Goal: Task Accomplishment & Management: Use online tool/utility

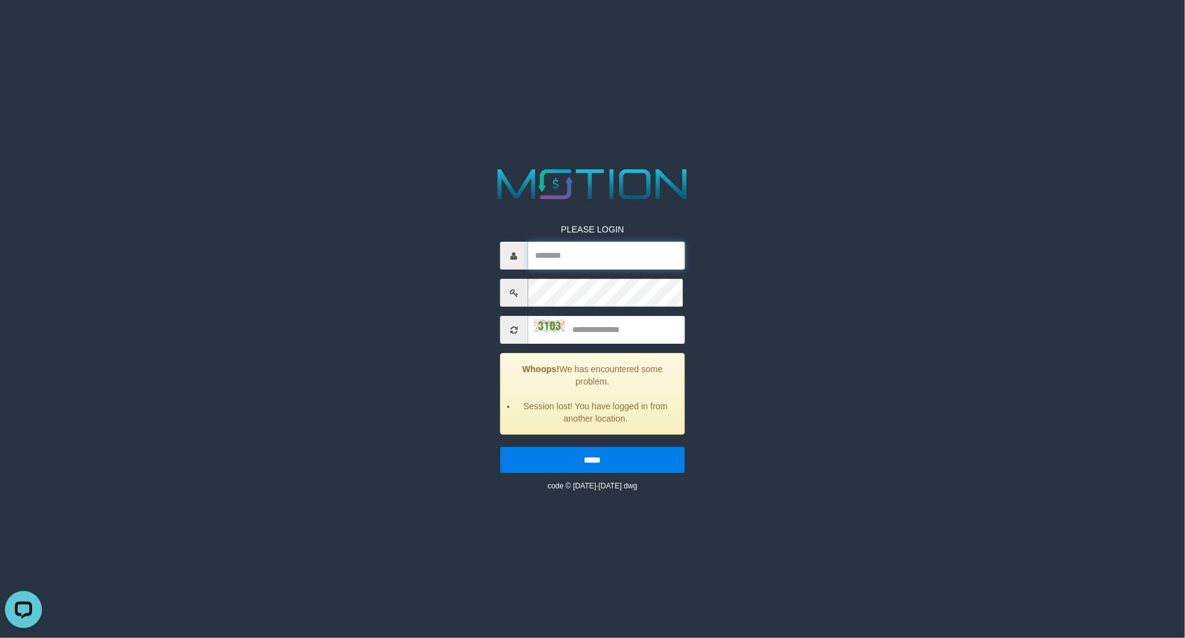
click at [596, 269] on input "text" at bounding box center [607, 256] width 158 height 28
click at [965, 31] on html "PLEASE LOGIN Whoops! We has encountered some problem. Session lost! You have lo…" at bounding box center [592, 15] width 1185 height 31
click at [592, 269] on input "text" at bounding box center [607, 256] width 158 height 28
type input "***"
drag, startPoint x: 816, startPoint y: 97, endPoint x: 743, endPoint y: 7, distance: 115.1
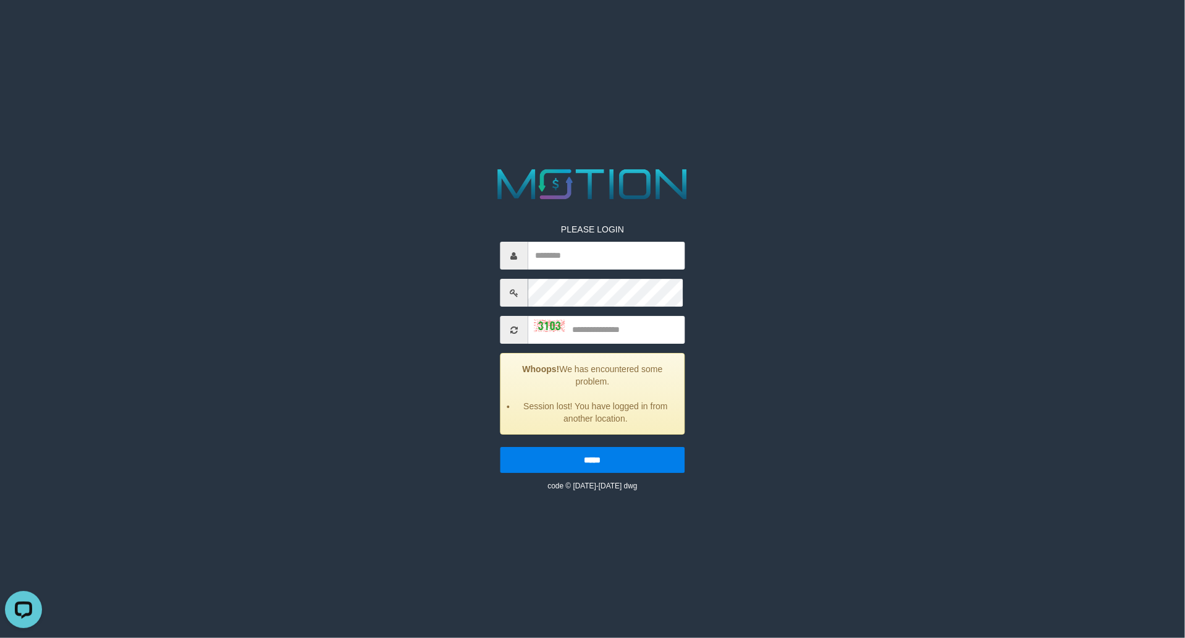
click at [806, 31] on html "PLEASE LOGIN Whoops! We has encountered some problem. Session lost! You have lo…" at bounding box center [592, 15] width 1185 height 31
click at [572, 269] on input "text" at bounding box center [607, 256] width 158 height 28
type input "*"
type input "*********"
click at [643, 344] on input "text" at bounding box center [607, 330] width 158 height 28
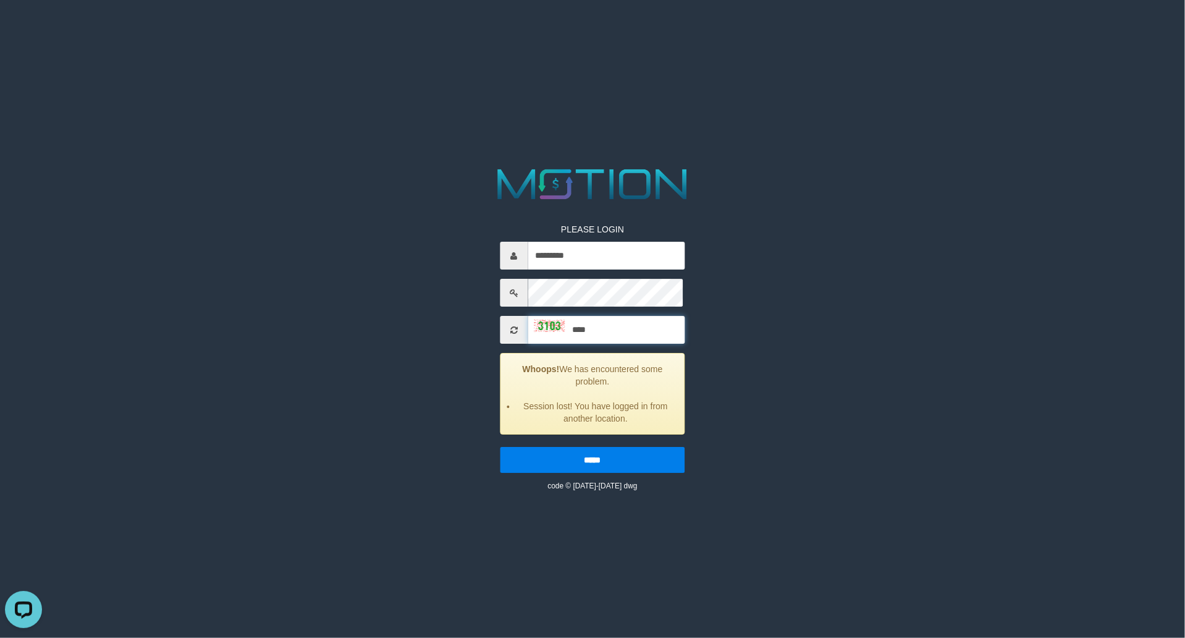
type input "****"
click at [500, 447] on input "*****" at bounding box center [592, 460] width 185 height 26
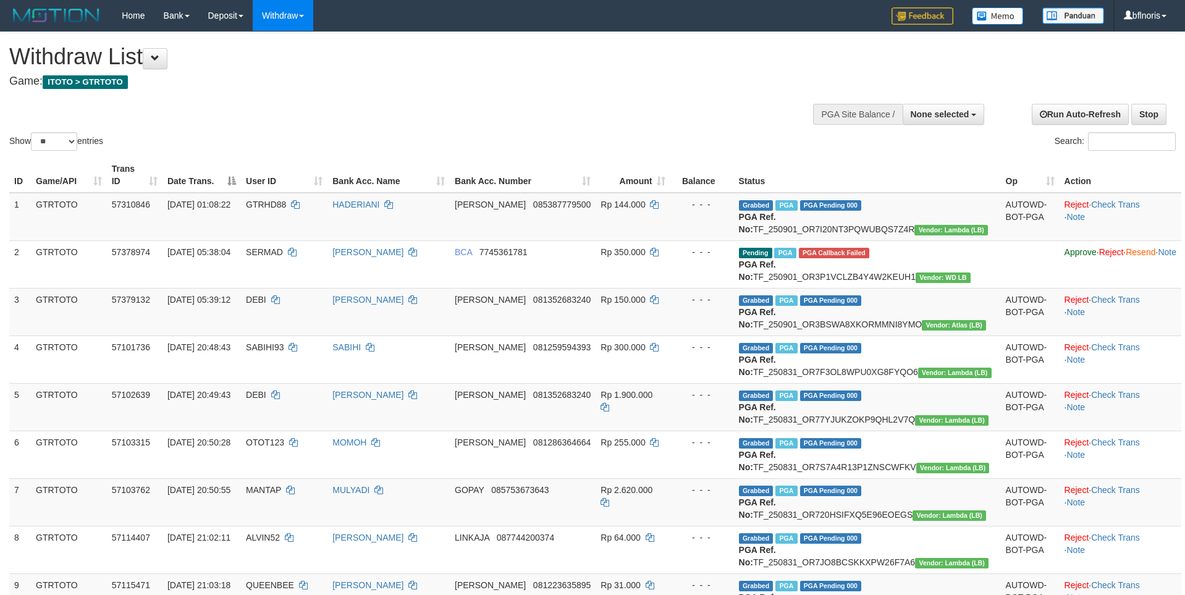
select select
select select "**"
click at [164, 46] on h1 "Withdraw List" at bounding box center [393, 56] width 769 height 25
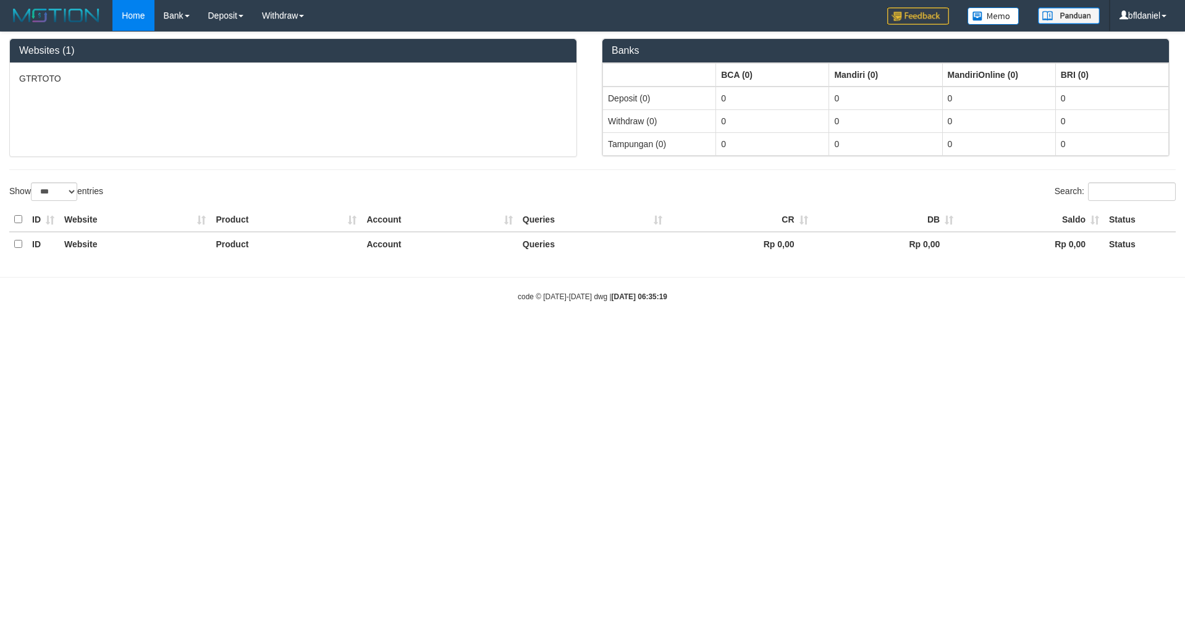
select select "***"
click at [833, 334] on html "Toggle navigation Home Bank Account List Load By Website Group [ITOTO] GTRTOTO …" at bounding box center [592, 167] width 1185 height 334
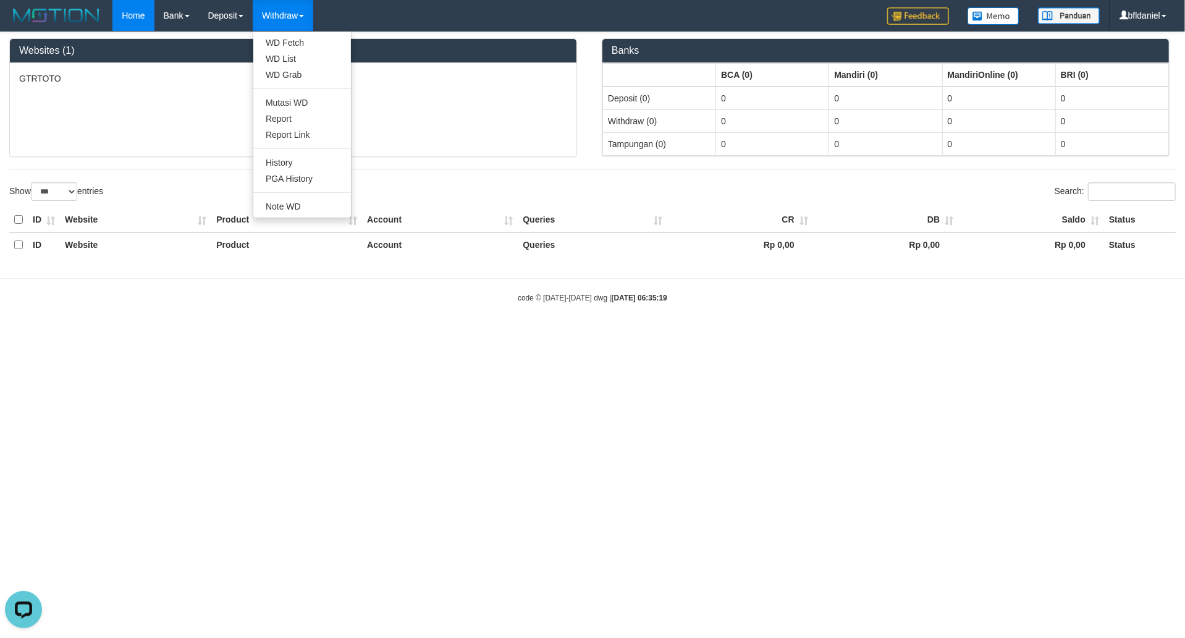
click at [313, 11] on link "Withdraw" at bounding box center [283, 15] width 61 height 31
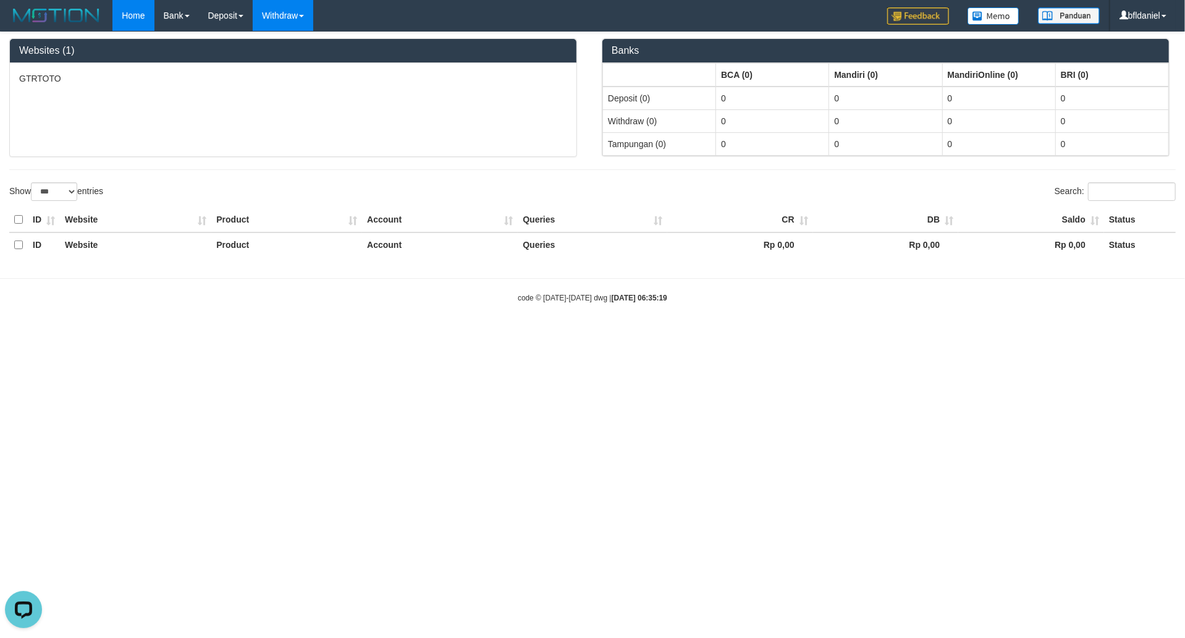
click at [313, 14] on link "Withdraw" at bounding box center [283, 15] width 61 height 31
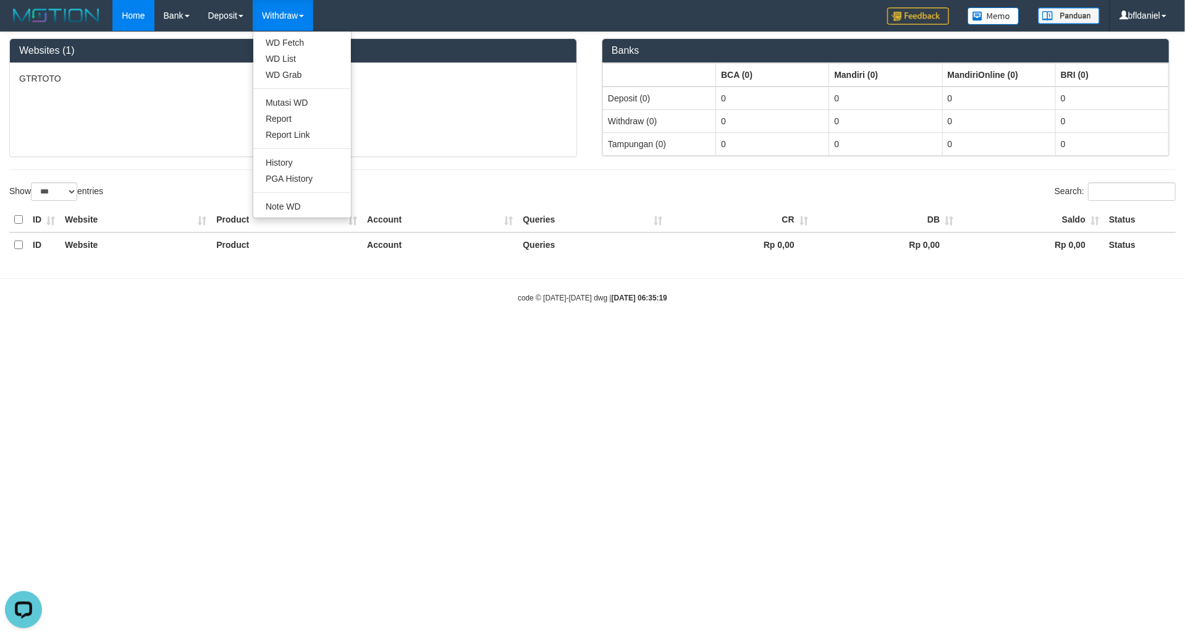
click at [313, 20] on link "Withdraw" at bounding box center [283, 15] width 61 height 31
click at [331, 49] on link "WD Fetch" at bounding box center [302, 43] width 98 height 16
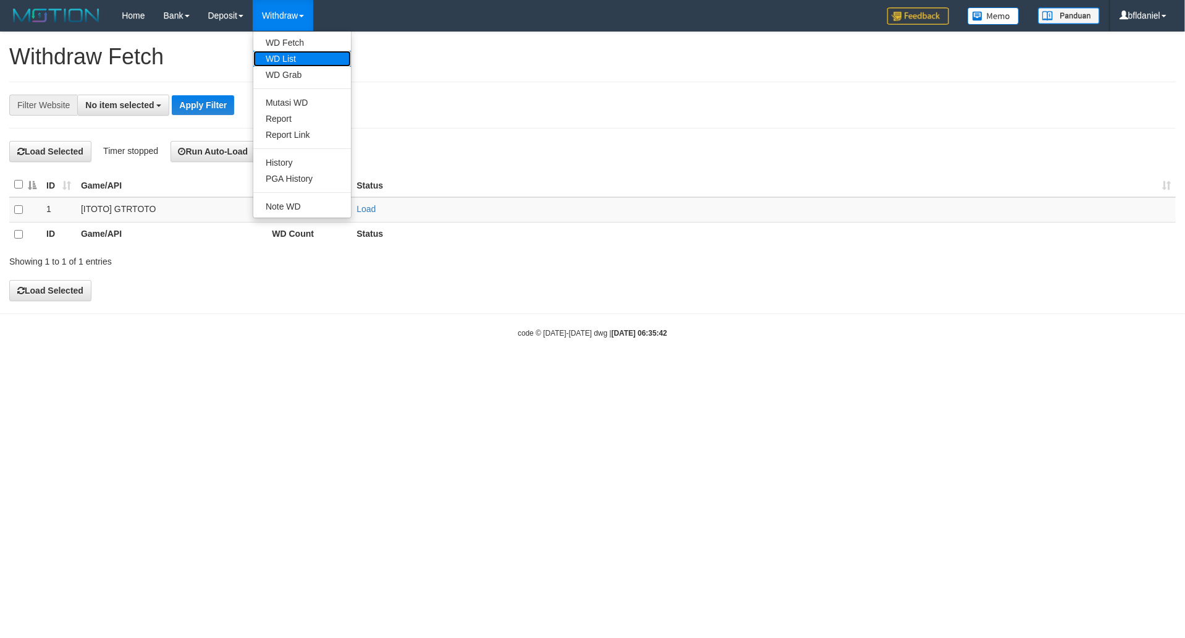
click at [335, 67] on link "WD List" at bounding box center [302, 59] width 98 height 16
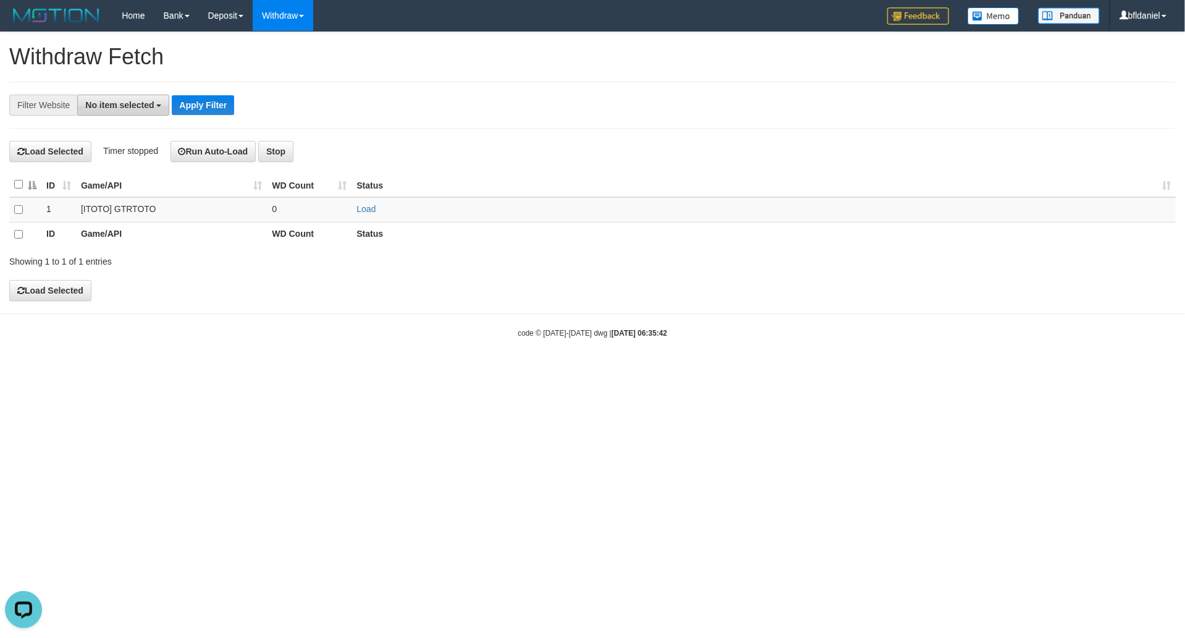
click at [154, 110] on span "No item selected" at bounding box center [119, 105] width 69 height 10
click at [110, 198] on label "[ITOTO] GTRTOTO" at bounding box center [132, 189] width 109 height 18
select select "***"
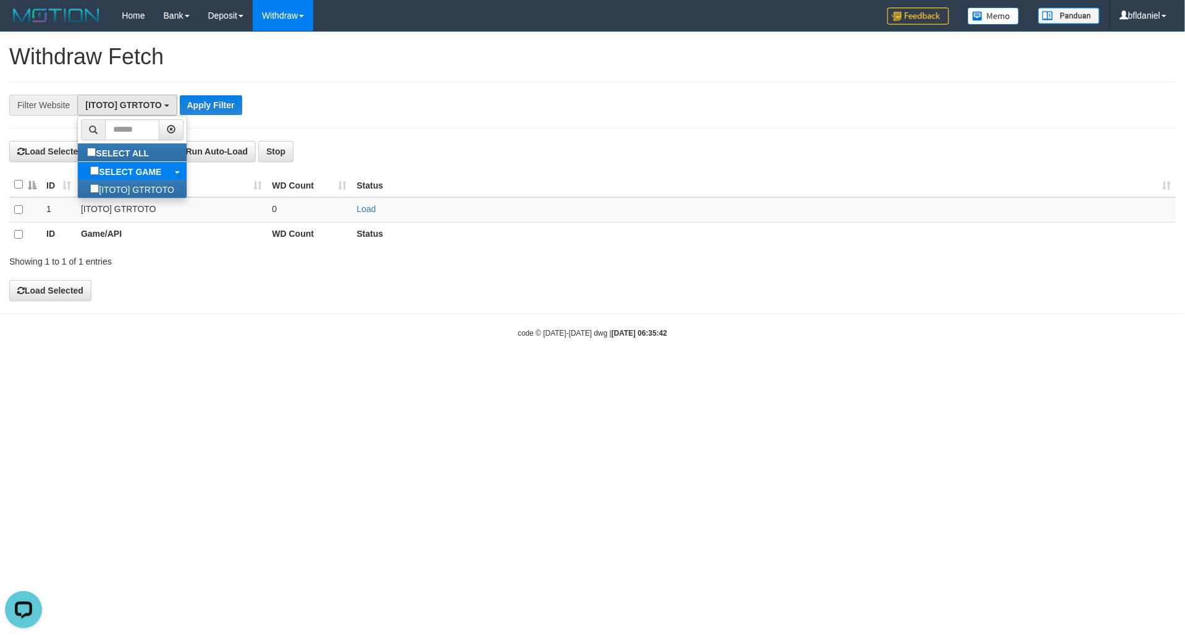
scroll to position [13, 0]
click at [361, 116] on div "**********" at bounding box center [493, 105] width 987 height 21
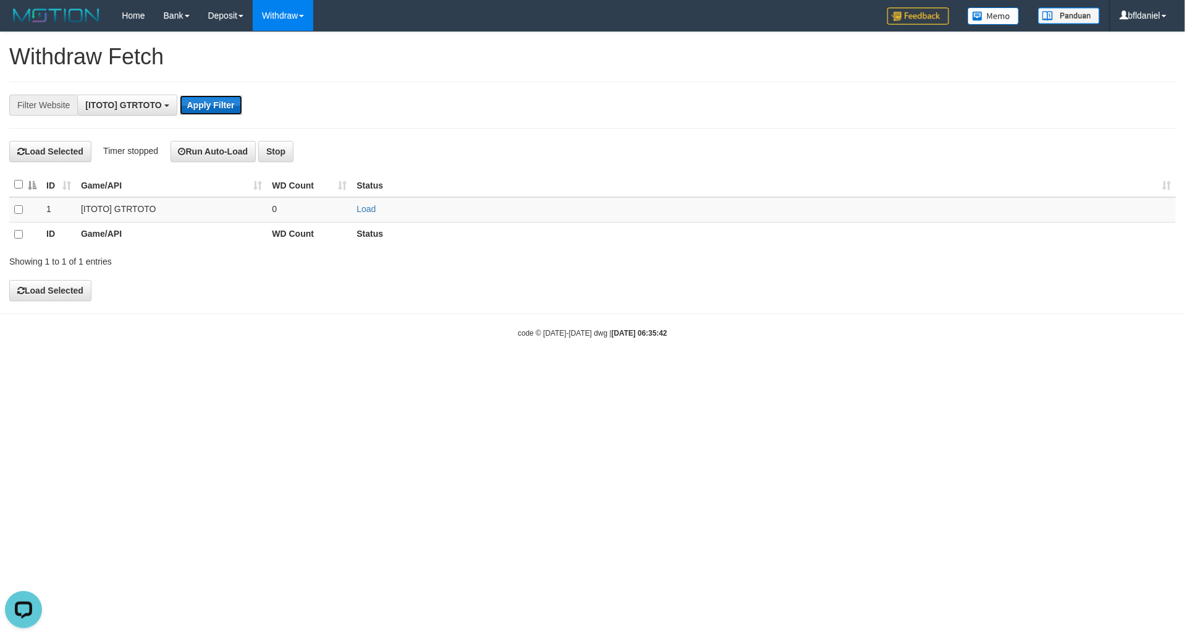
click at [242, 110] on button "Apply Filter" at bounding box center [211, 105] width 62 height 20
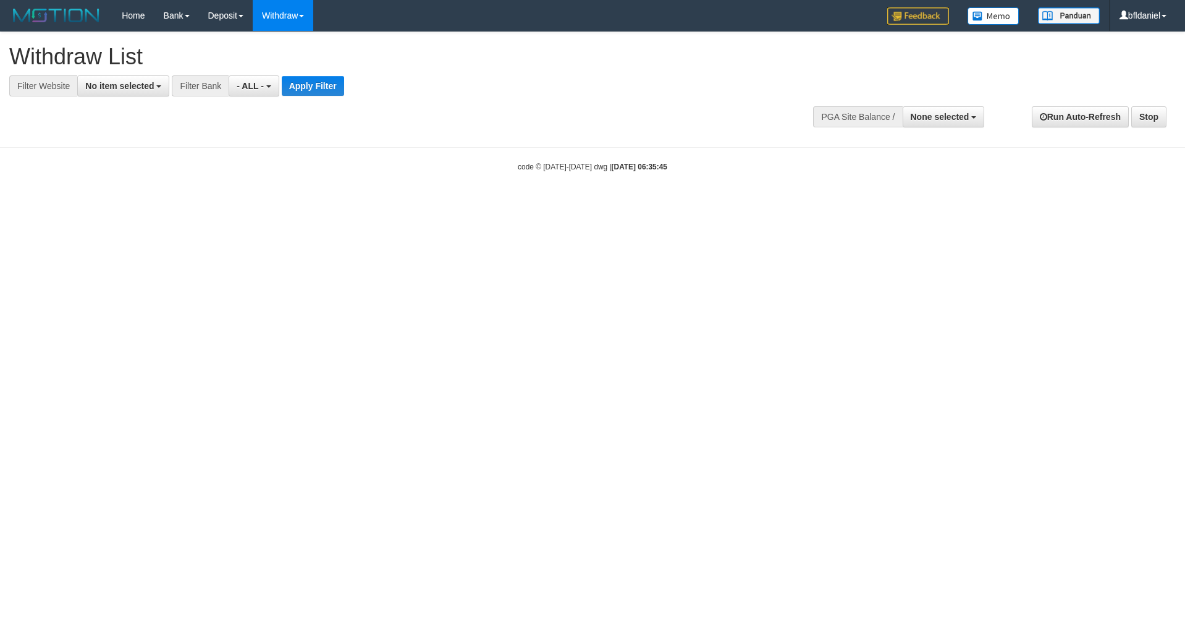
select select
click at [154, 91] on span "No item selected" at bounding box center [119, 86] width 69 height 10
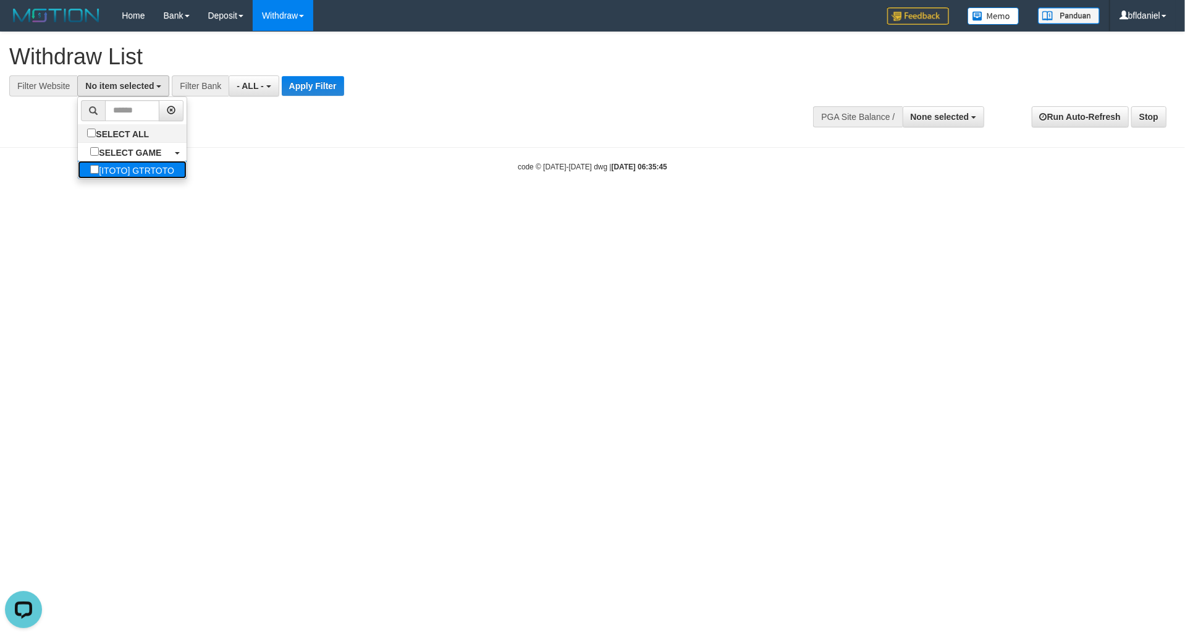
click at [113, 179] on label "[ITOTO] GTRTOTO" at bounding box center [132, 170] width 109 height 18
select select "***"
click at [352, 85] on button "Apply Filter" at bounding box center [320, 86] width 62 height 20
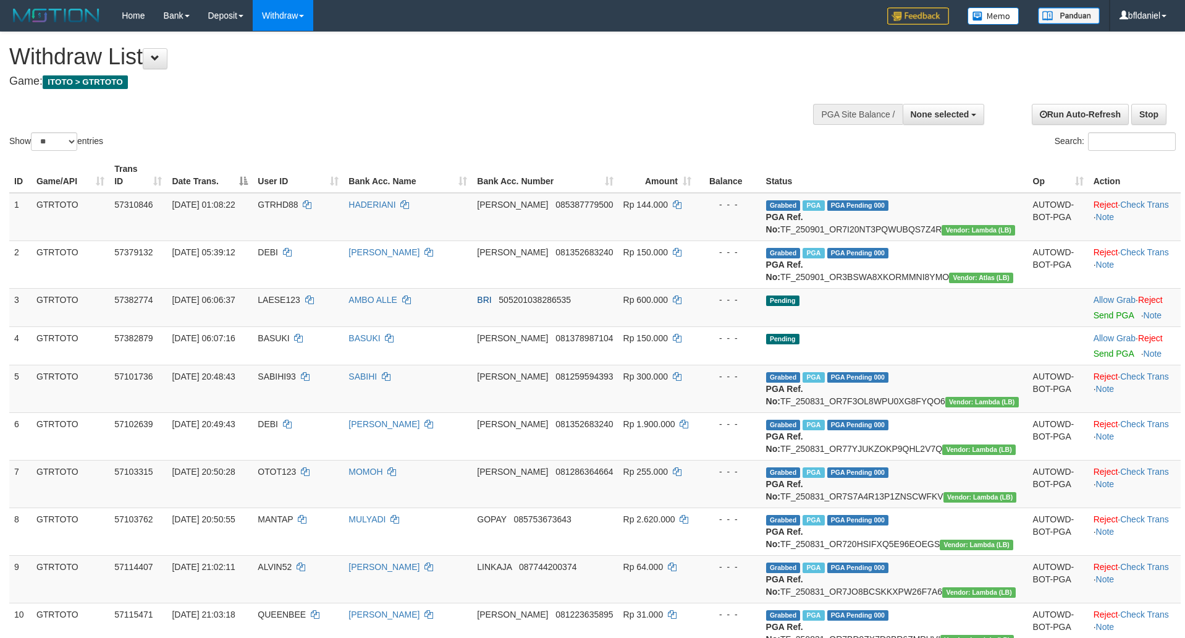
select select
select select "**"
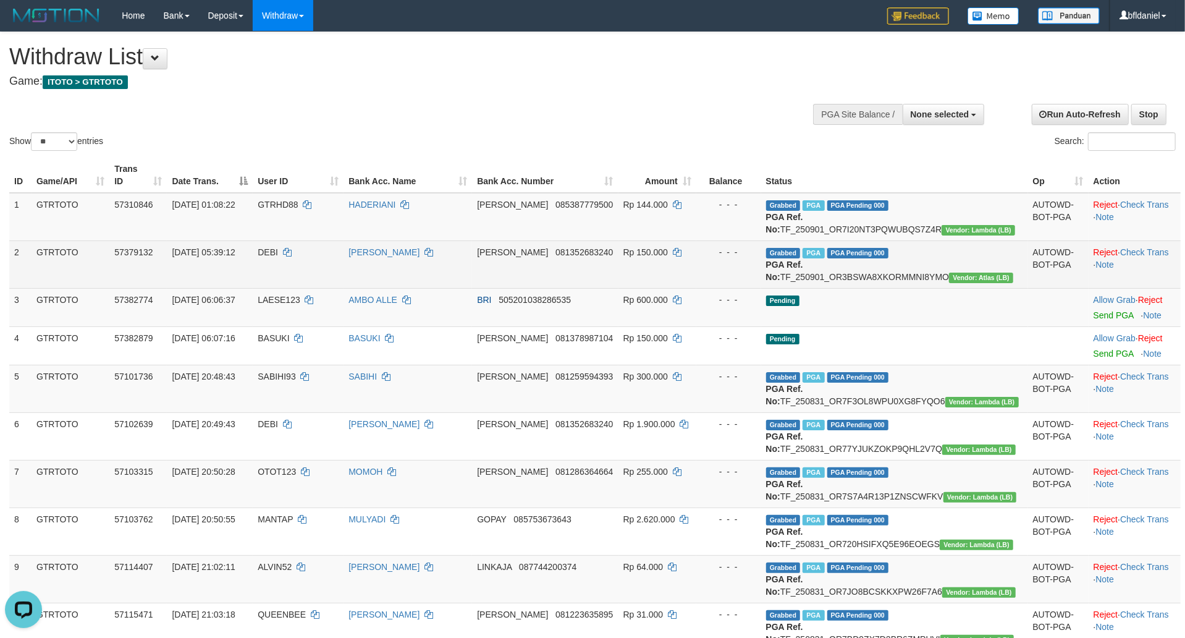
click at [472, 288] on td "[PERSON_NAME]" at bounding box center [408, 264] width 129 height 48
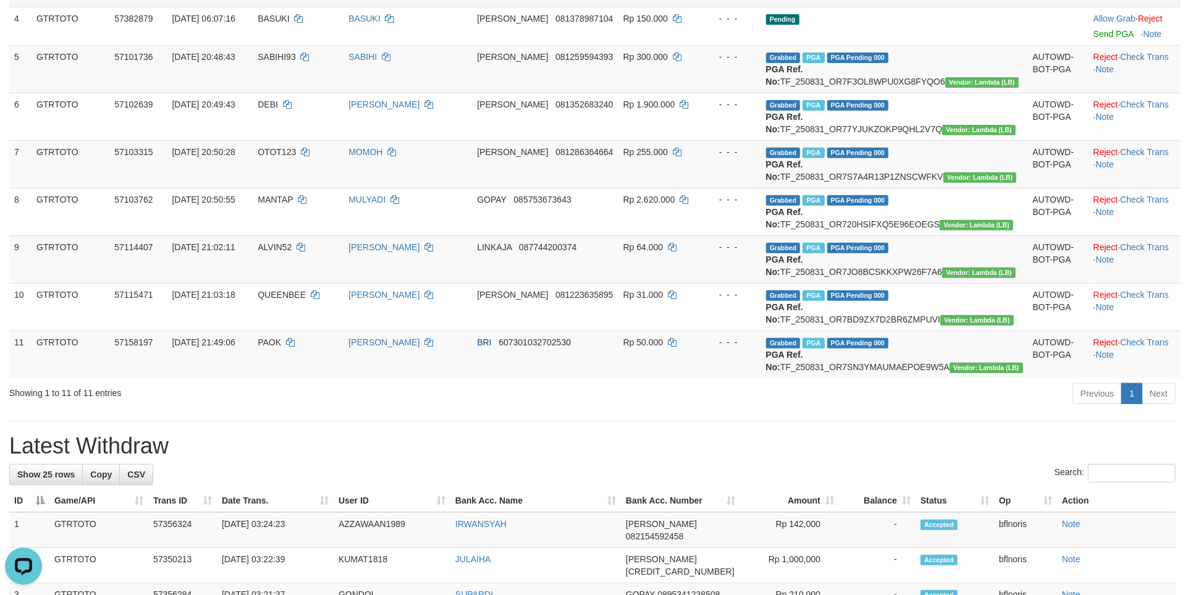
scroll to position [15, 0]
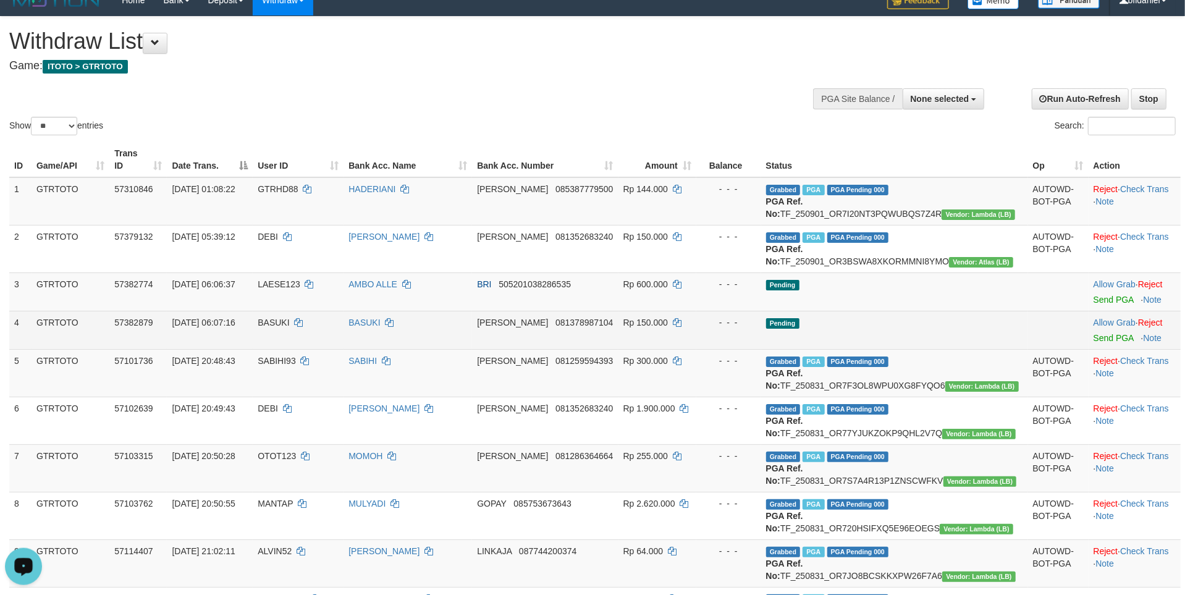
click at [283, 327] on span "BASUKI" at bounding box center [274, 323] width 32 height 10
copy td "BASUKI"
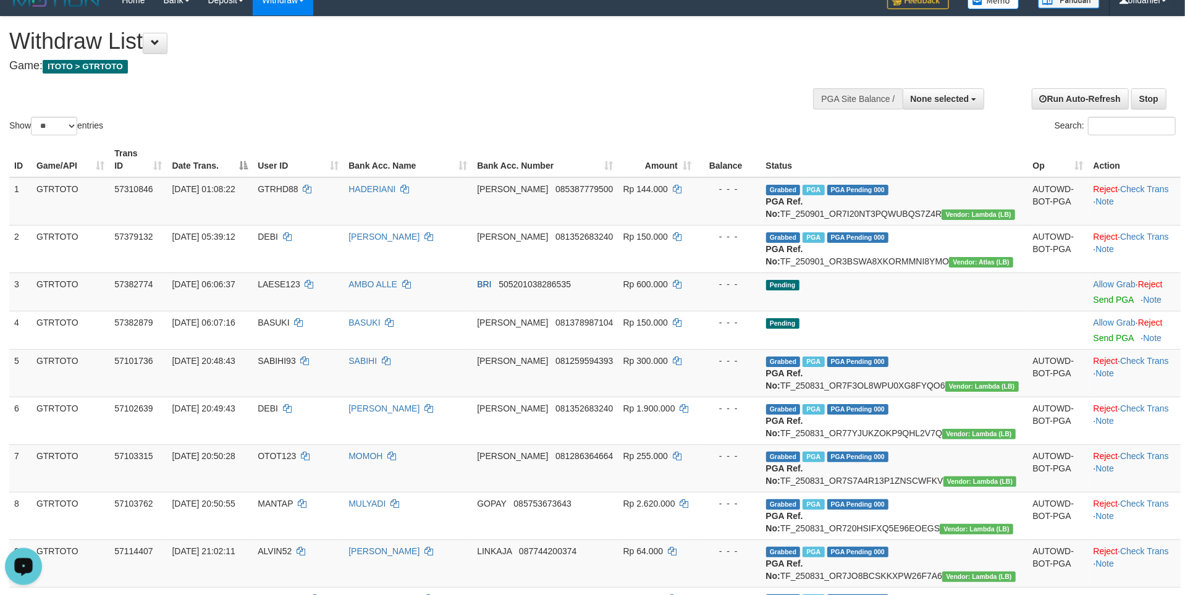
click at [1147, 66] on div "Show ** ** ** *** entries Search:" at bounding box center [592, 77] width 1185 height 121
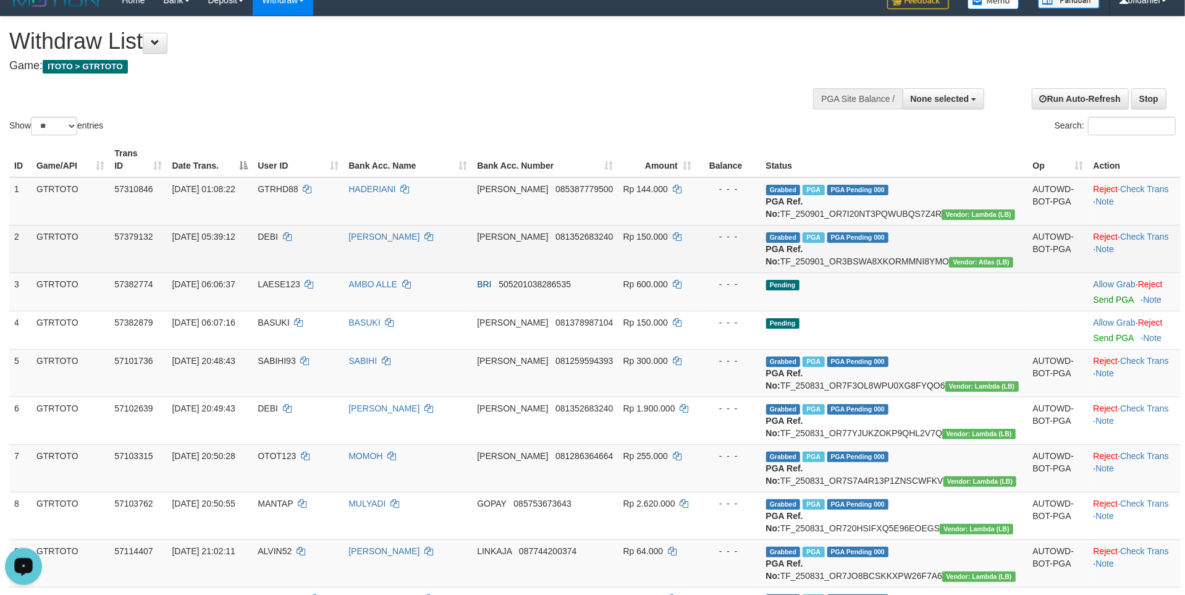
drag, startPoint x: 795, startPoint y: 331, endPoint x: 1010, endPoint y: 327, distance: 215.1
click at [1010, 272] on td "Grabbed PGA PGA Pending 000 PGA Ref. No: TF_250901_OR3BSWA8XKORMMNI8YMO Vendor:…" at bounding box center [894, 249] width 267 height 48
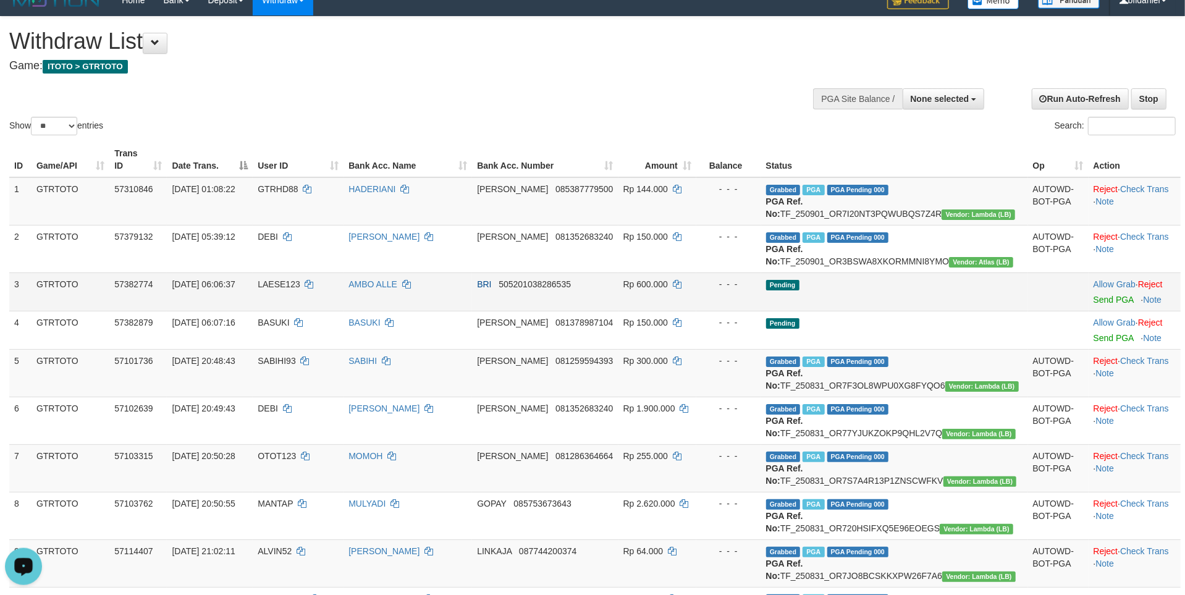
copy td "TF_250901_OR3BSWA8XKORMMNI8YMO"
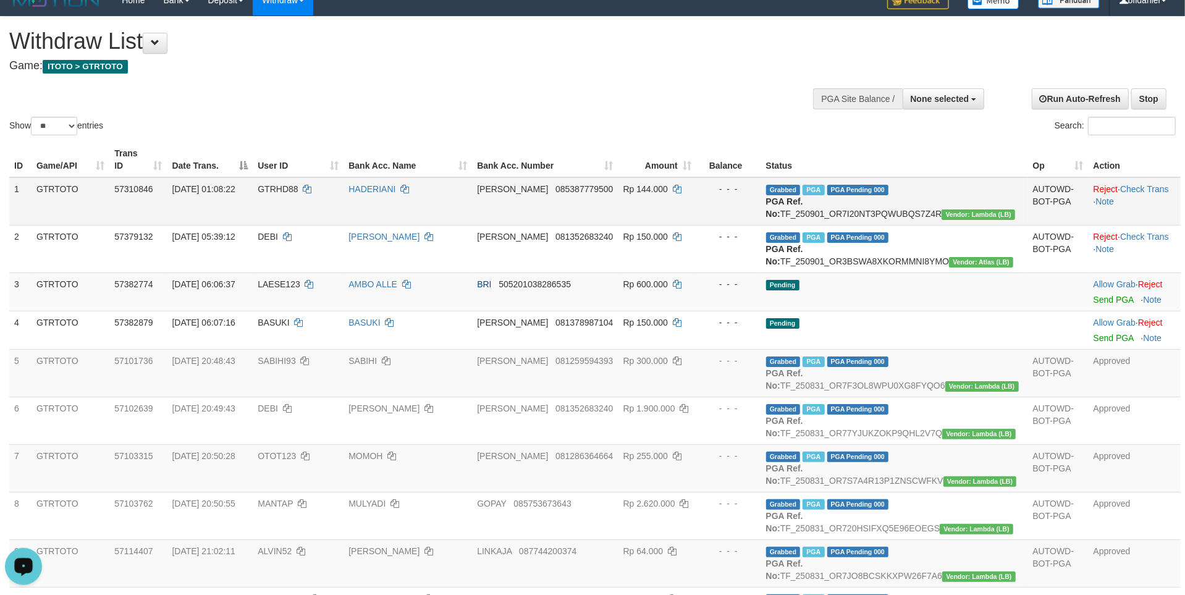
click at [1152, 213] on td "Reject · Check Trans · Note" at bounding box center [1135, 201] width 92 height 48
click at [167, 52] on button at bounding box center [155, 43] width 25 height 21
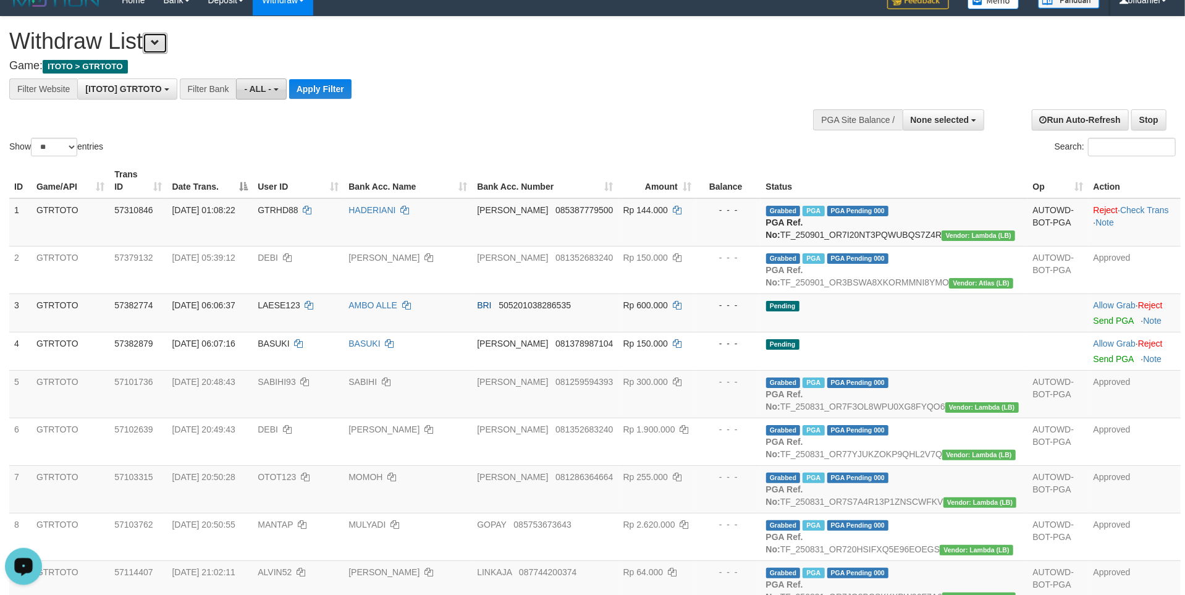
scroll to position [13, 0]
click at [352, 91] on button "Apply Filter" at bounding box center [320, 89] width 62 height 20
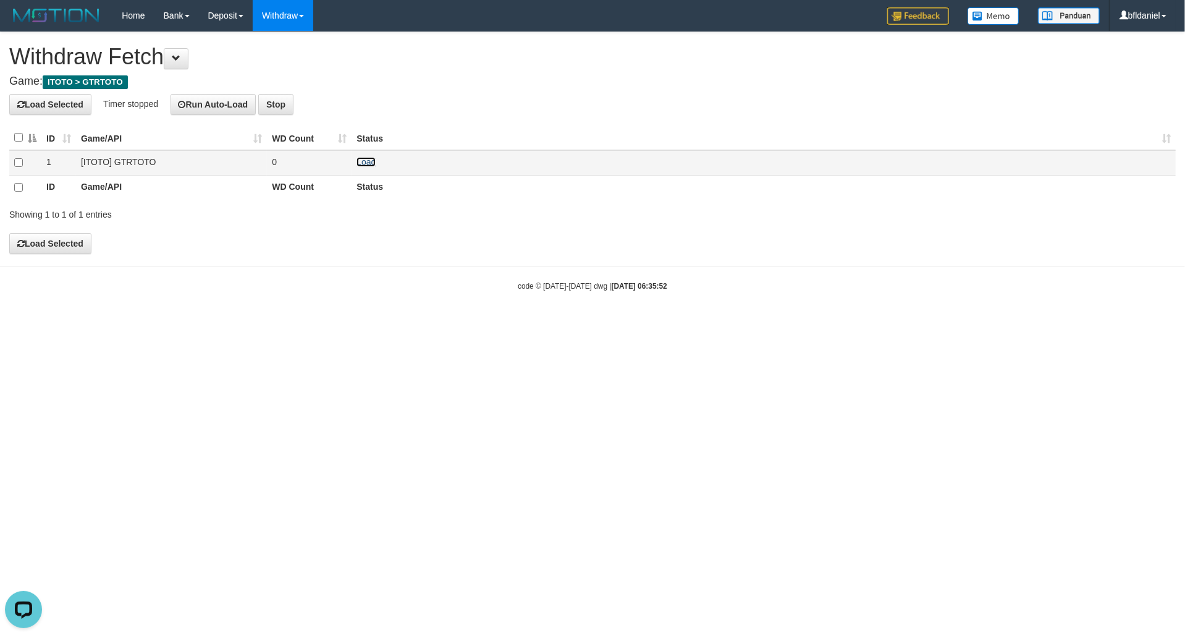
click at [375, 167] on link "Load" at bounding box center [366, 162] width 19 height 10
click at [301, 292] on div "code © 2012-2018 dwg | 2025/09/01 06:35:52" at bounding box center [592, 285] width 1185 height 12
click at [375, 167] on link "Load" at bounding box center [366, 162] width 19 height 10
click at [370, 167] on link "Load" at bounding box center [366, 162] width 19 height 10
click at [375, 167] on link "Load" at bounding box center [366, 162] width 19 height 10
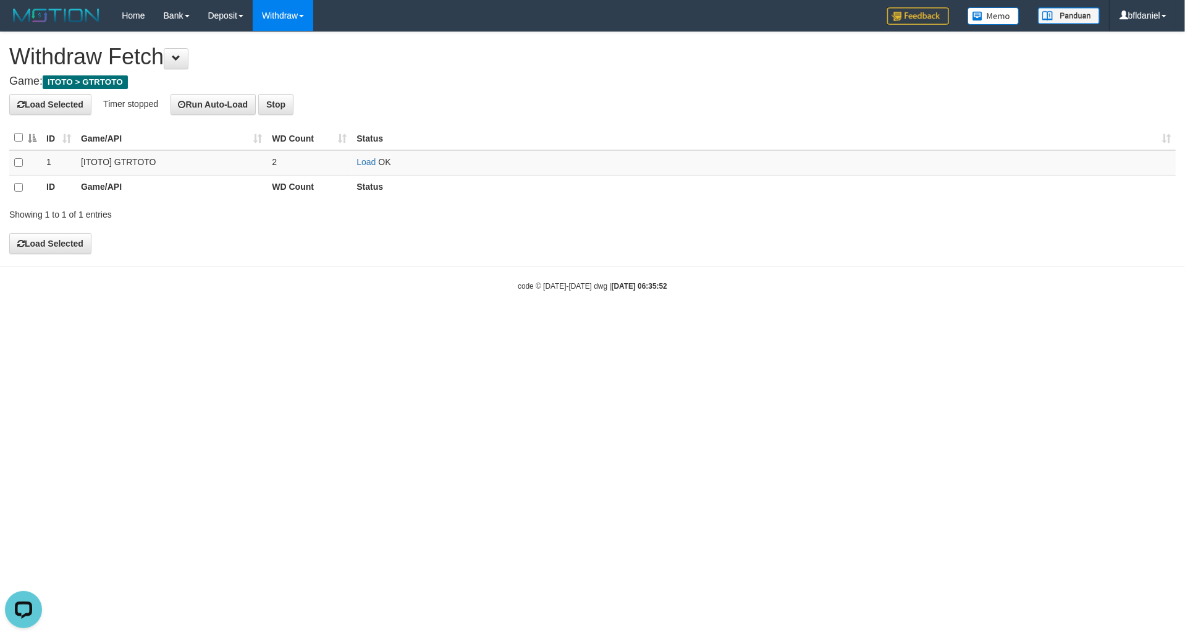
drag, startPoint x: 682, startPoint y: 101, endPoint x: 444, endPoint y: 141, distance: 241.3
click at [678, 101] on h4 "Load Selected Timer stopped Run Auto-Load Stop" at bounding box center [592, 104] width 1167 height 21
click at [369, 167] on link "Load" at bounding box center [366, 162] width 19 height 10
click at [371, 166] on td "Load OK" at bounding box center [764, 162] width 824 height 25
click at [373, 167] on link "Load" at bounding box center [366, 162] width 19 height 10
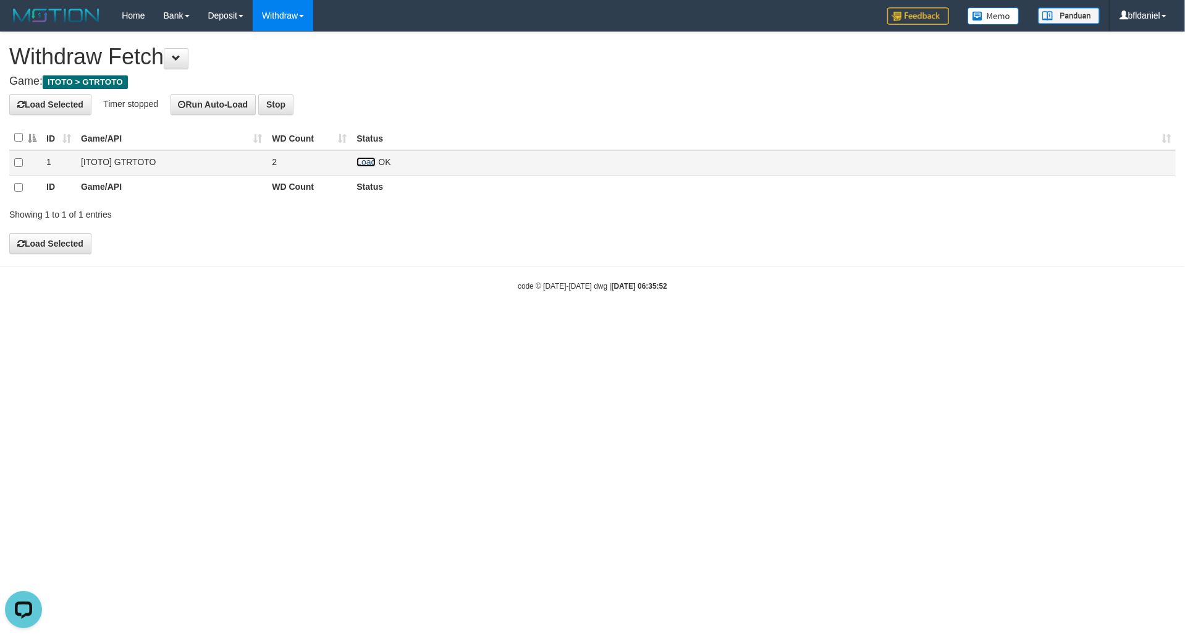
click at [373, 167] on link "Load" at bounding box center [366, 162] width 19 height 10
click at [361, 167] on link "Load" at bounding box center [366, 162] width 19 height 10
click at [372, 292] on div "code © 2012-2018 dwg | 2025/09/01 06:35:52" at bounding box center [592, 285] width 1185 height 12
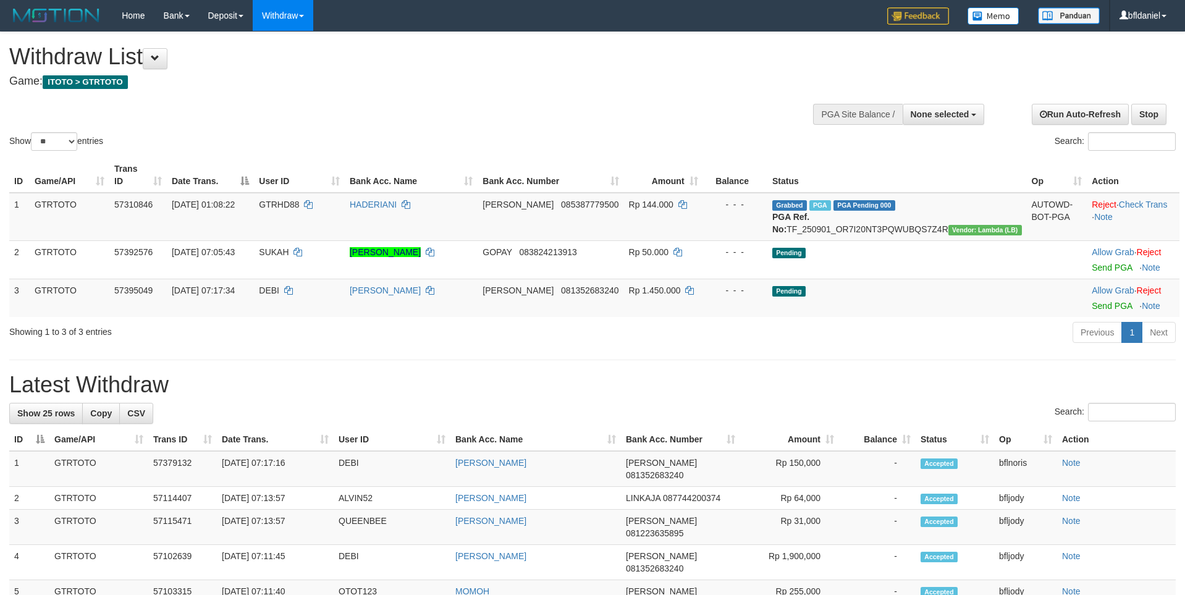
select select
select select "**"
click at [1096, 311] on link "Send PGA" at bounding box center [1112, 306] width 40 height 10
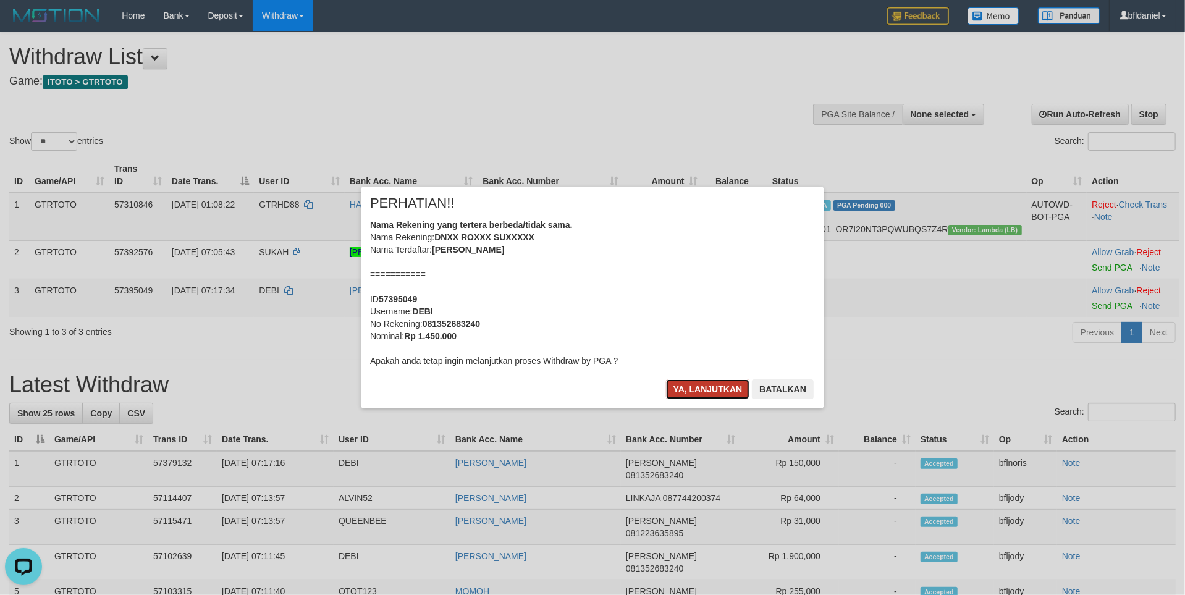
click at [677, 399] on button "Ya, lanjutkan" at bounding box center [708, 389] width 84 height 20
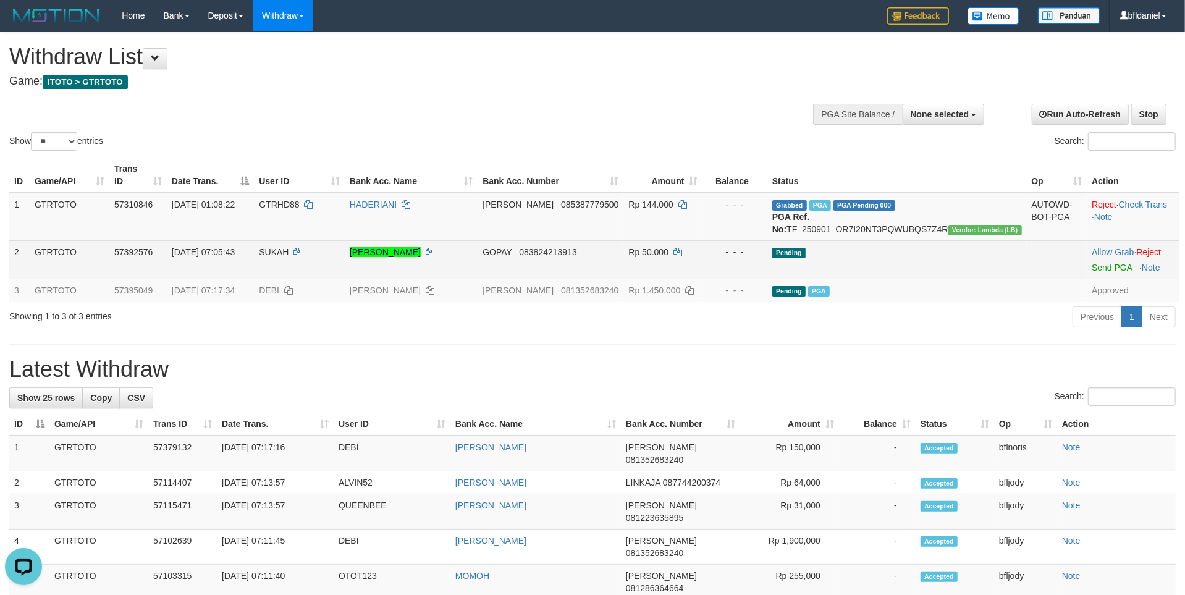
drag, startPoint x: 1009, startPoint y: 357, endPoint x: 565, endPoint y: 243, distance: 458.0
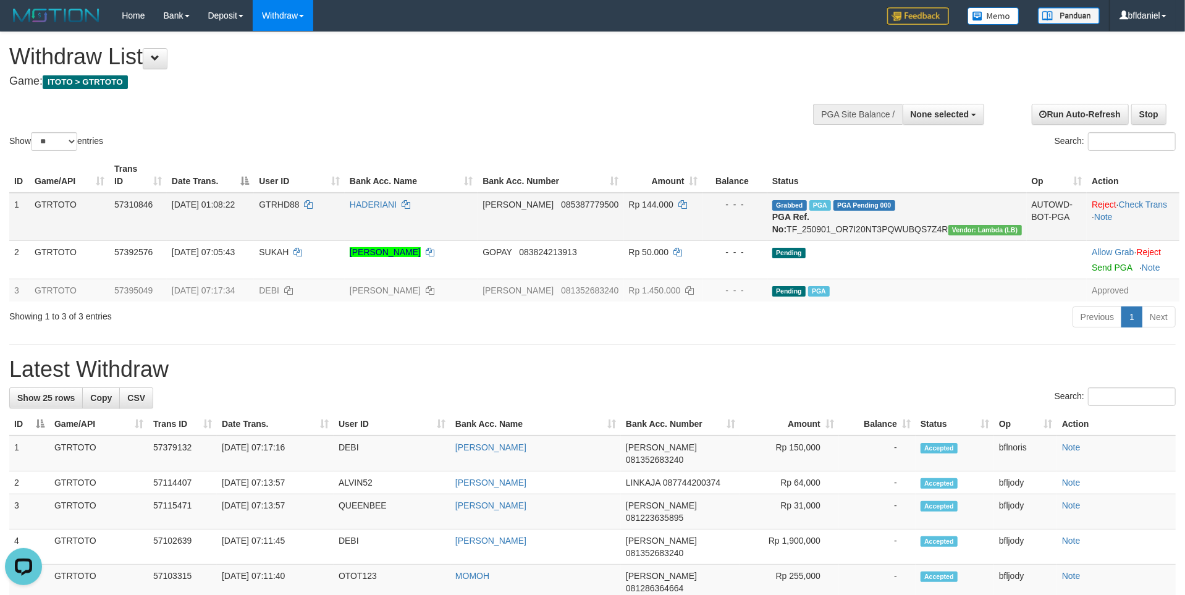
click at [1007, 279] on td "Pending" at bounding box center [897, 259] width 260 height 38
click at [311, 101] on div "Show ** ** ** *** entries Search:" at bounding box center [592, 92] width 1185 height 121
click at [153, 60] on button at bounding box center [155, 58] width 25 height 21
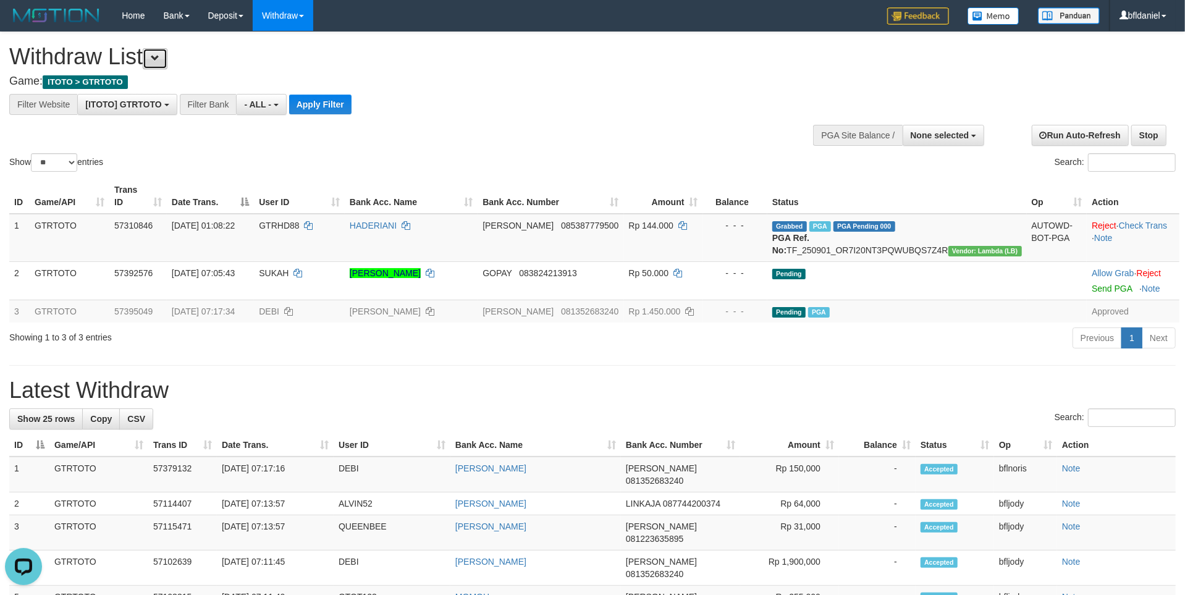
scroll to position [13, 0]
click at [352, 113] on button "Apply Filter" at bounding box center [320, 105] width 62 height 20
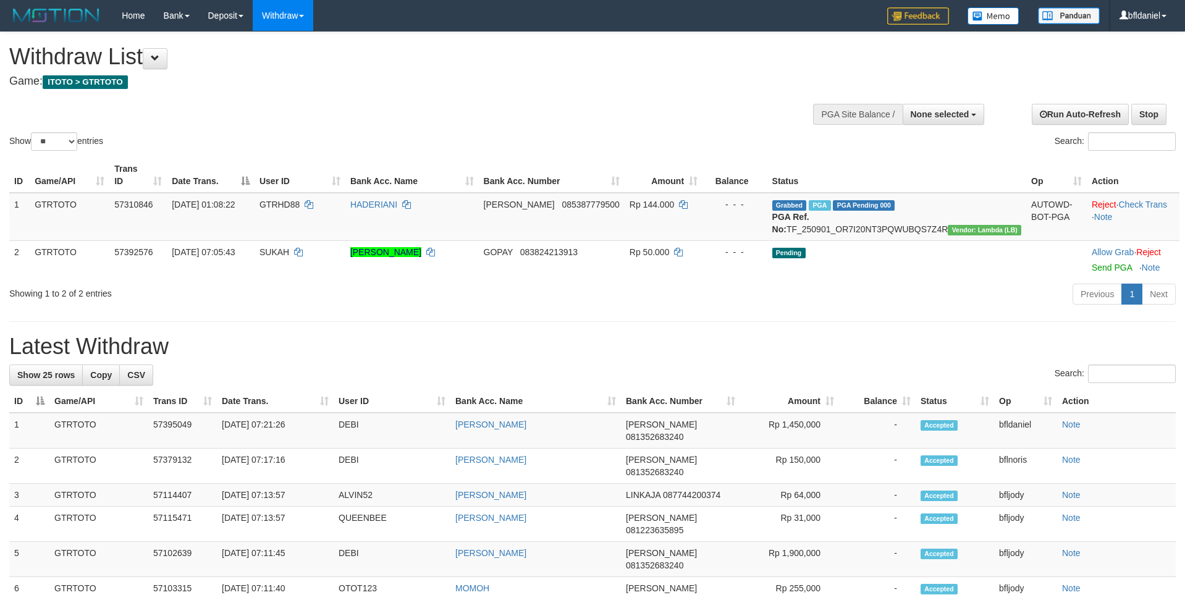
select select
select select "**"
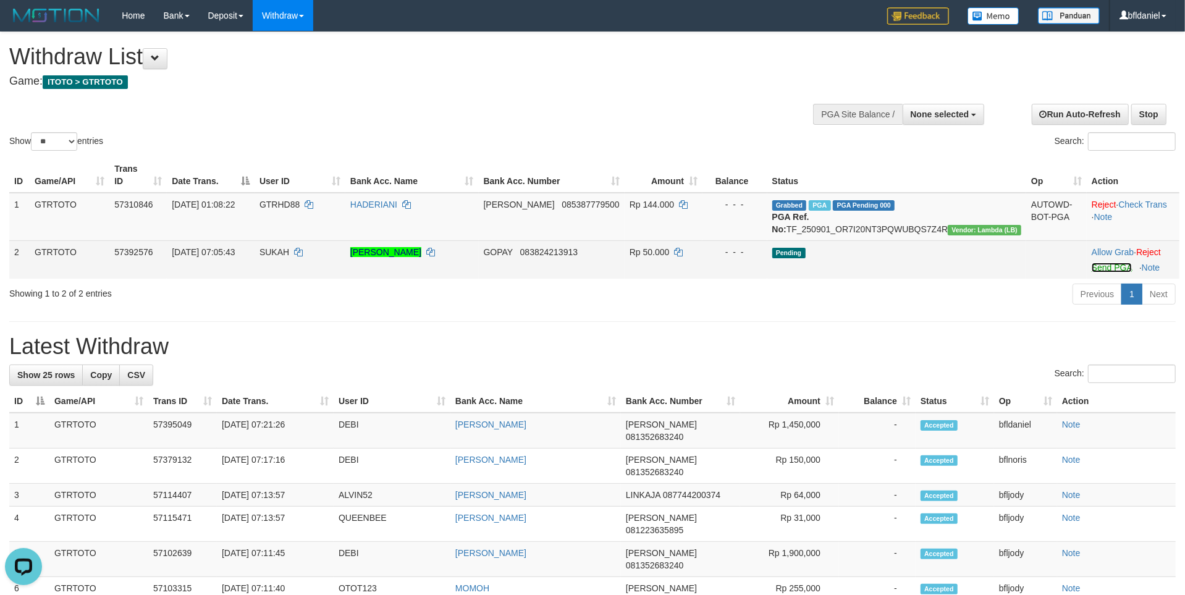
click at [1096, 272] on link "Send PGA" at bounding box center [1112, 268] width 40 height 10
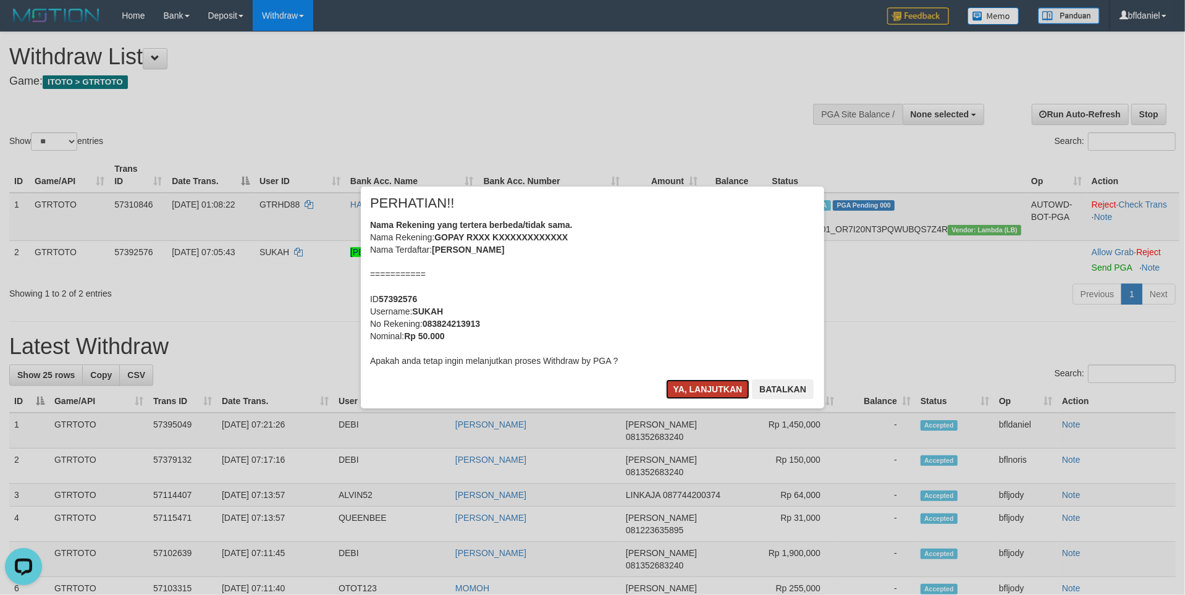
click at [706, 399] on button "Ya, lanjutkan" at bounding box center [708, 389] width 84 height 20
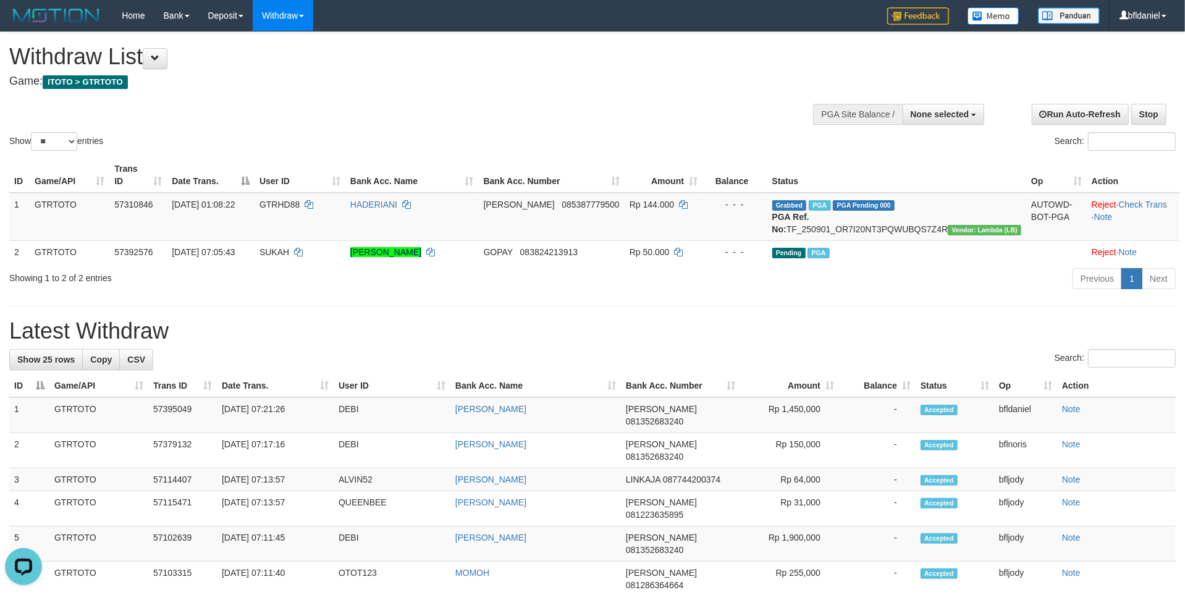
click at [408, 294] on div "Showing 1 to 2 of 2 entries Previous 1 Next" at bounding box center [592, 280] width 1185 height 27
click at [940, 119] on span "None selected" at bounding box center [940, 114] width 59 height 10
click at [740, 148] on div "Show ** ** ** *** entries Search:" at bounding box center [592, 92] width 1185 height 121
click at [159, 57] on span at bounding box center [155, 58] width 9 height 9
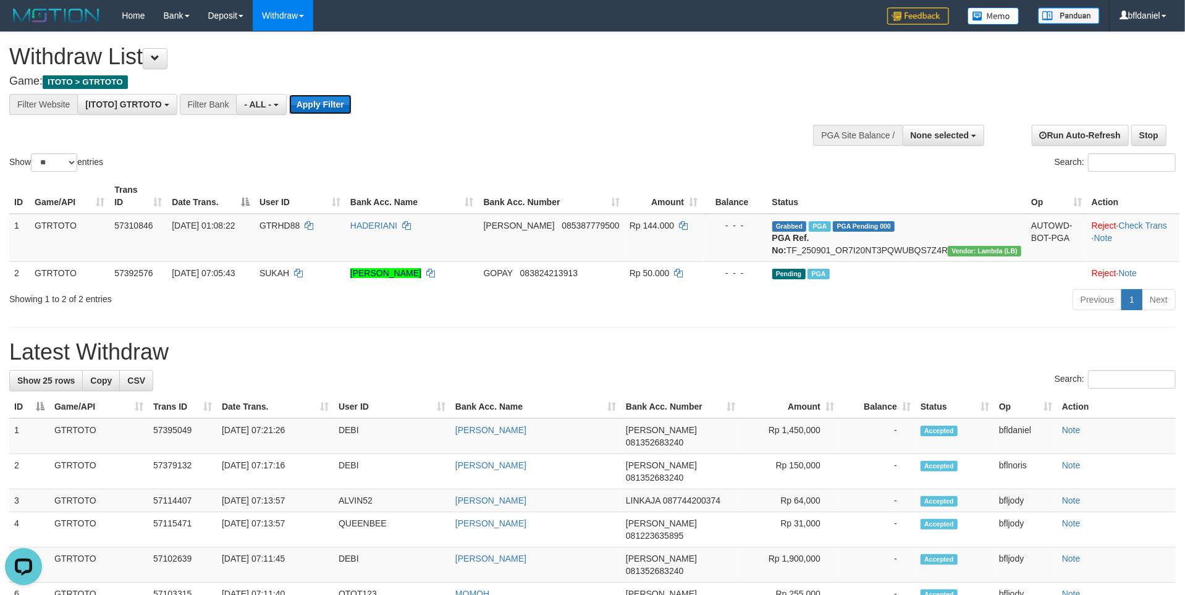
click at [352, 106] on button "Apply Filter" at bounding box center [320, 105] width 62 height 20
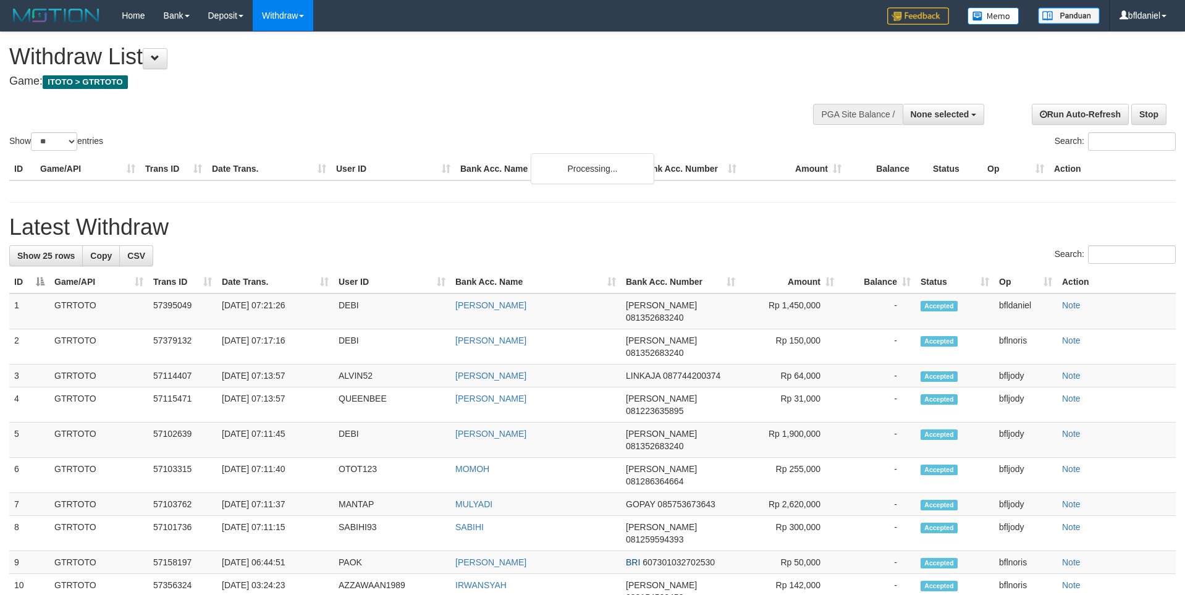
select select
select select "**"
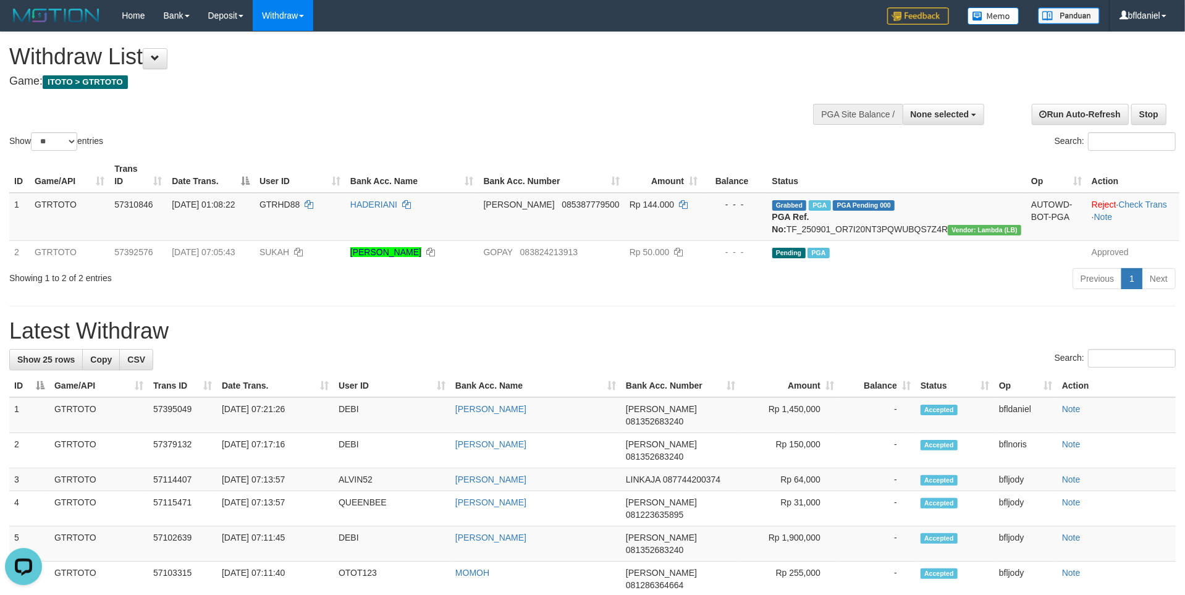
drag, startPoint x: 159, startPoint y: 61, endPoint x: 171, endPoint y: 83, distance: 25.7
click at [159, 61] on span at bounding box center [155, 58] width 9 height 9
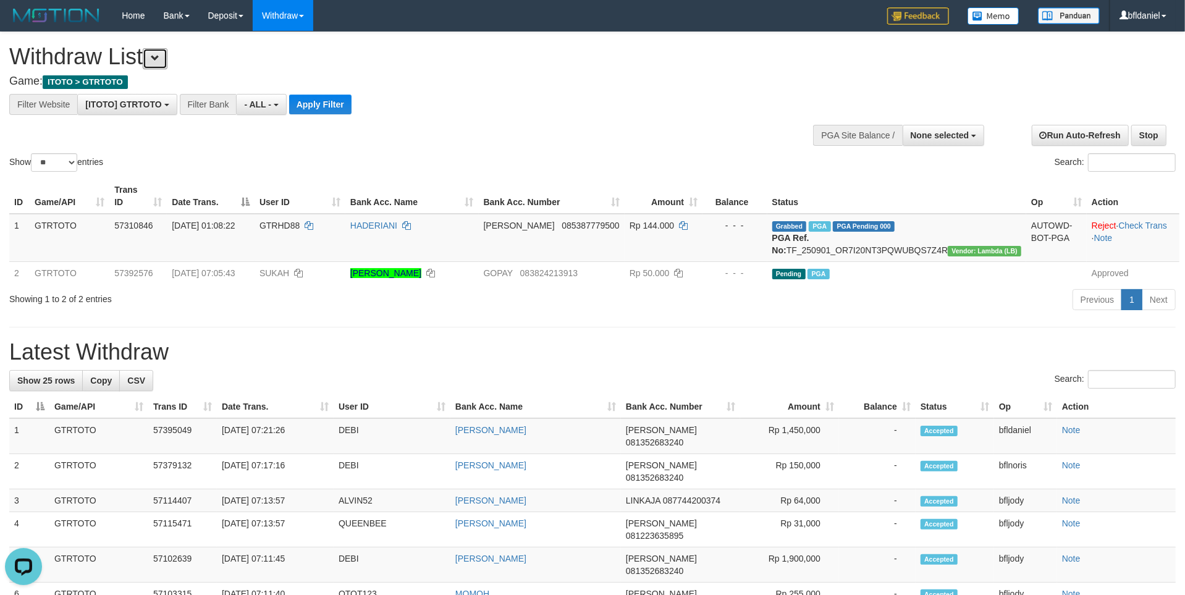
scroll to position [13, 0]
click at [352, 107] on button "Apply Filter" at bounding box center [320, 105] width 62 height 20
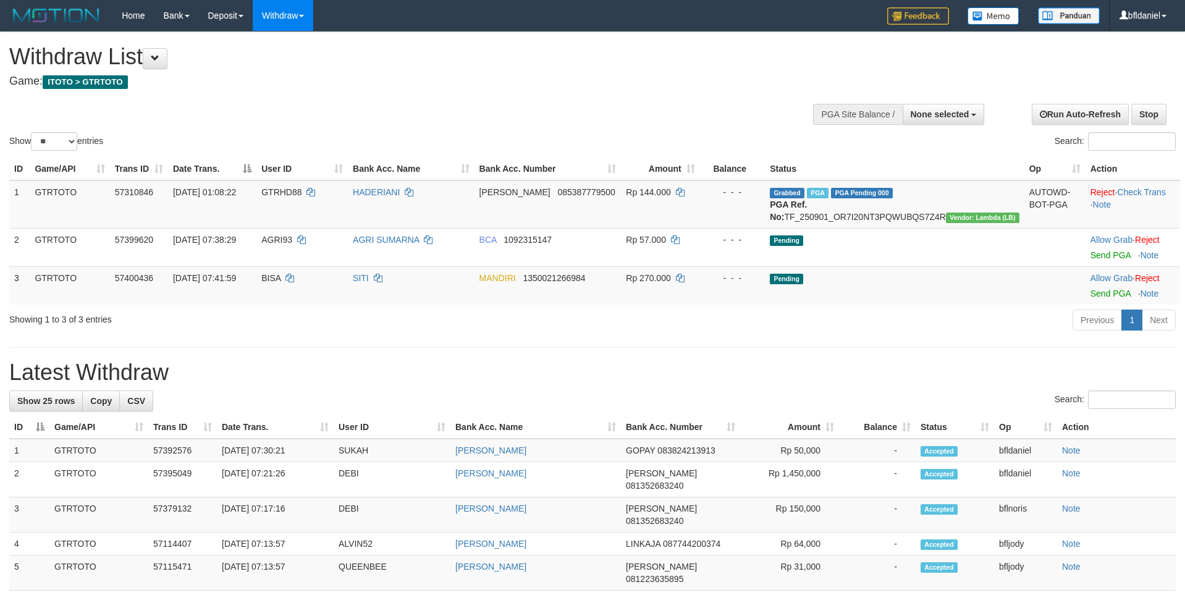
select select
select select "**"
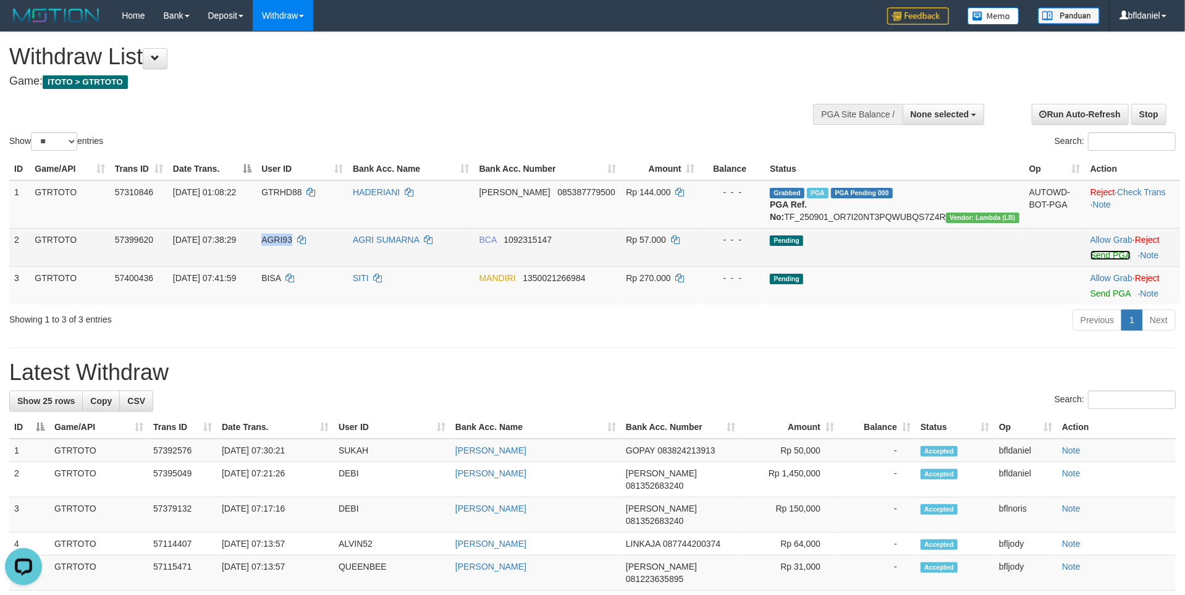
click at [1102, 260] on link "Send PGA" at bounding box center [1111, 255] width 40 height 10
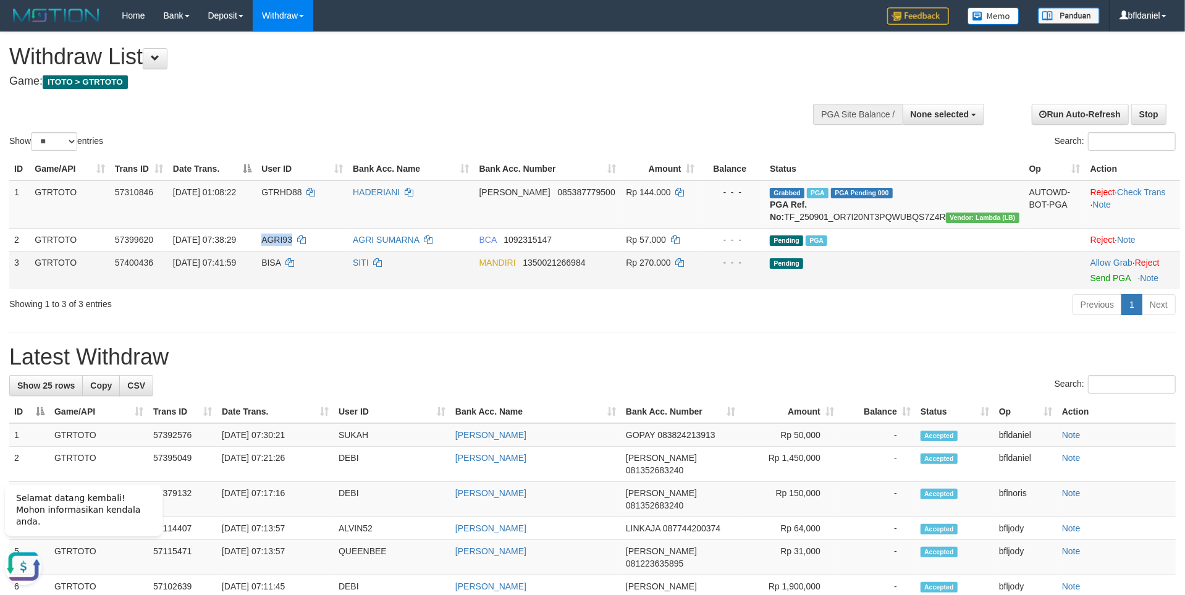
drag, startPoint x: 895, startPoint y: 403, endPoint x: 866, endPoint y: 411, distance: 29.5
click at [892, 289] on td "Pending" at bounding box center [895, 270] width 260 height 38
click at [462, 370] on h1 "Latest Withdraw" at bounding box center [592, 357] width 1167 height 25
click at [803, 289] on td "Pending" at bounding box center [895, 270] width 260 height 38
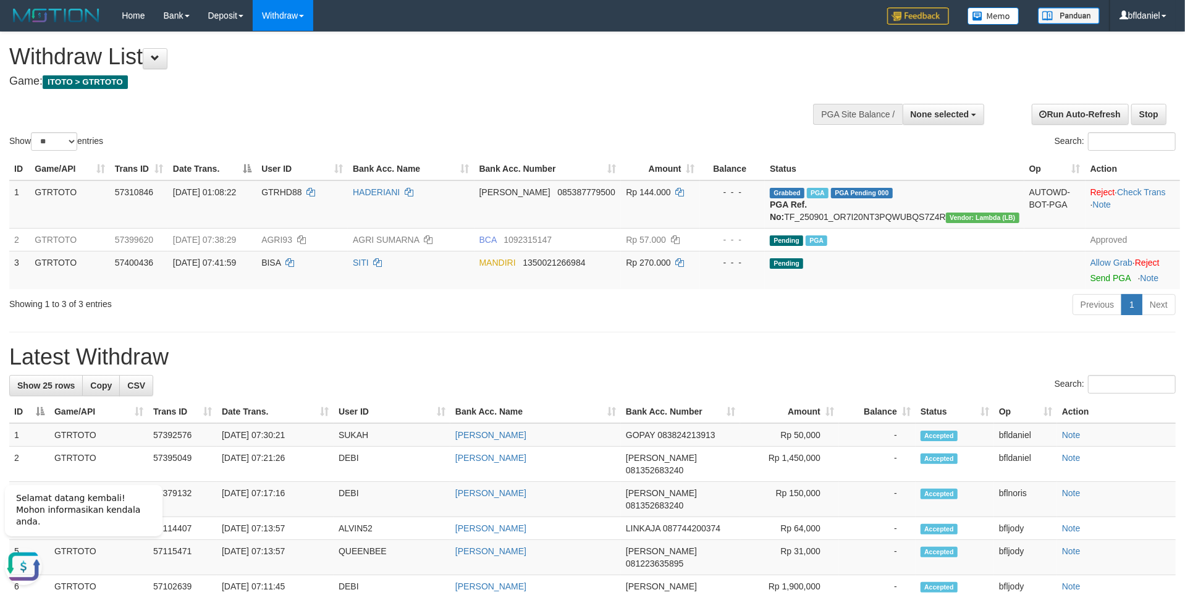
click at [1110, 54] on div "Show ** ** ** *** entries Search:" at bounding box center [592, 92] width 1185 height 121
click at [151, 64] on button at bounding box center [155, 58] width 25 height 21
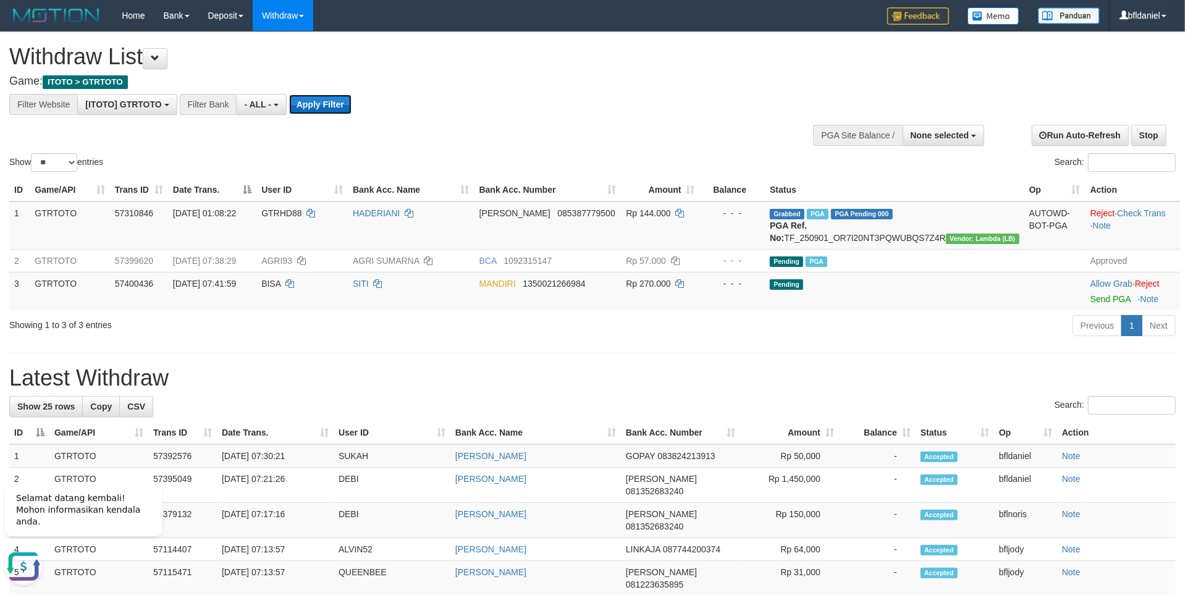
click at [352, 108] on button "Apply Filter" at bounding box center [320, 105] width 62 height 20
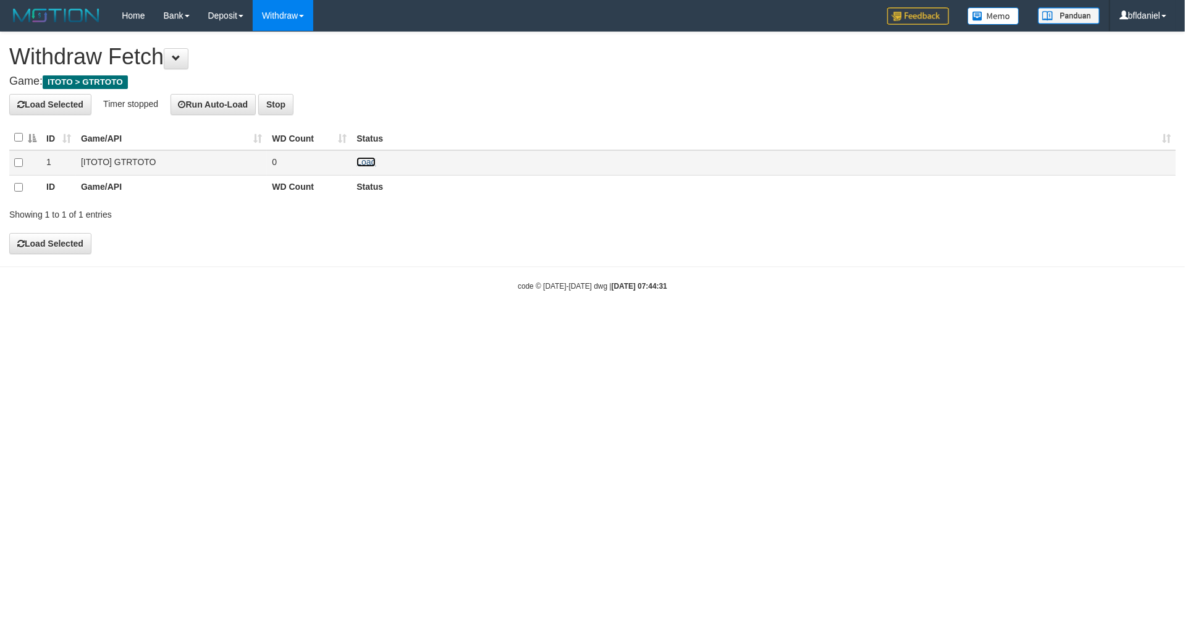
click at [368, 167] on link "Load" at bounding box center [366, 162] width 19 height 10
click at [369, 167] on link "Load" at bounding box center [366, 162] width 19 height 10
click at [365, 167] on link "Load" at bounding box center [366, 162] width 19 height 10
click at [389, 283] on body "Toggle navigation Home Bank Account List Load By Website Group [ITOTO] GTRTOTO …" at bounding box center [592, 161] width 1185 height 323
click at [370, 167] on link "Load" at bounding box center [366, 162] width 19 height 10
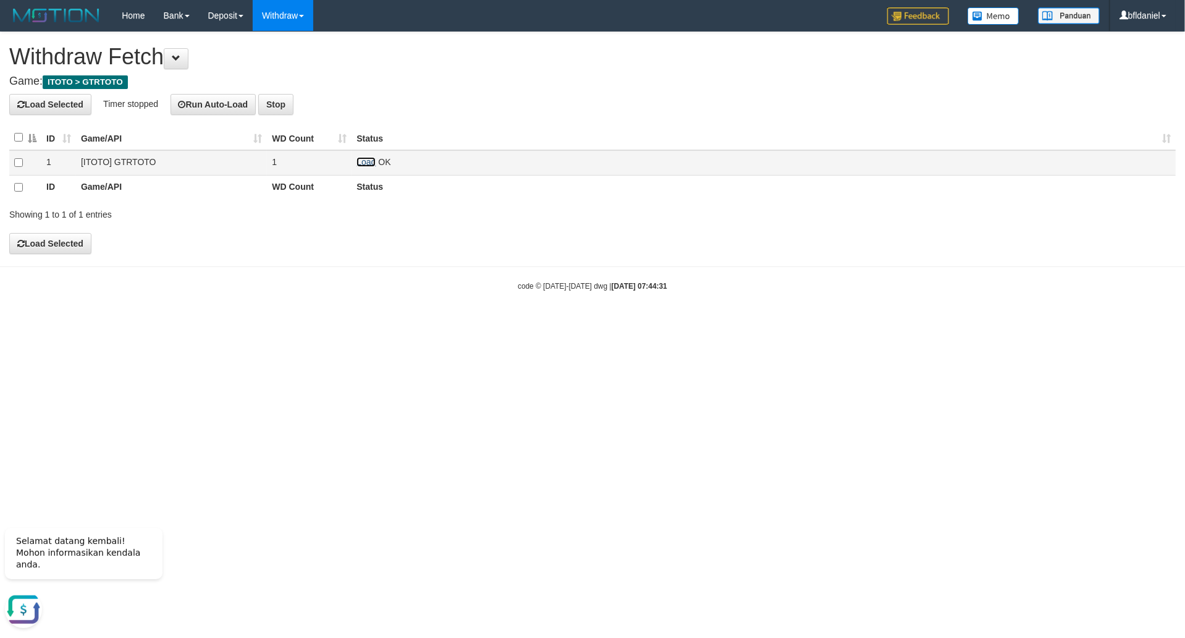
click at [376, 167] on link "Load" at bounding box center [366, 162] width 19 height 10
click at [369, 167] on link "Load" at bounding box center [365, 162] width 19 height 10
click at [371, 167] on link "Load" at bounding box center [365, 162] width 19 height 10
click at [366, 167] on link "Load" at bounding box center [365, 162] width 19 height 10
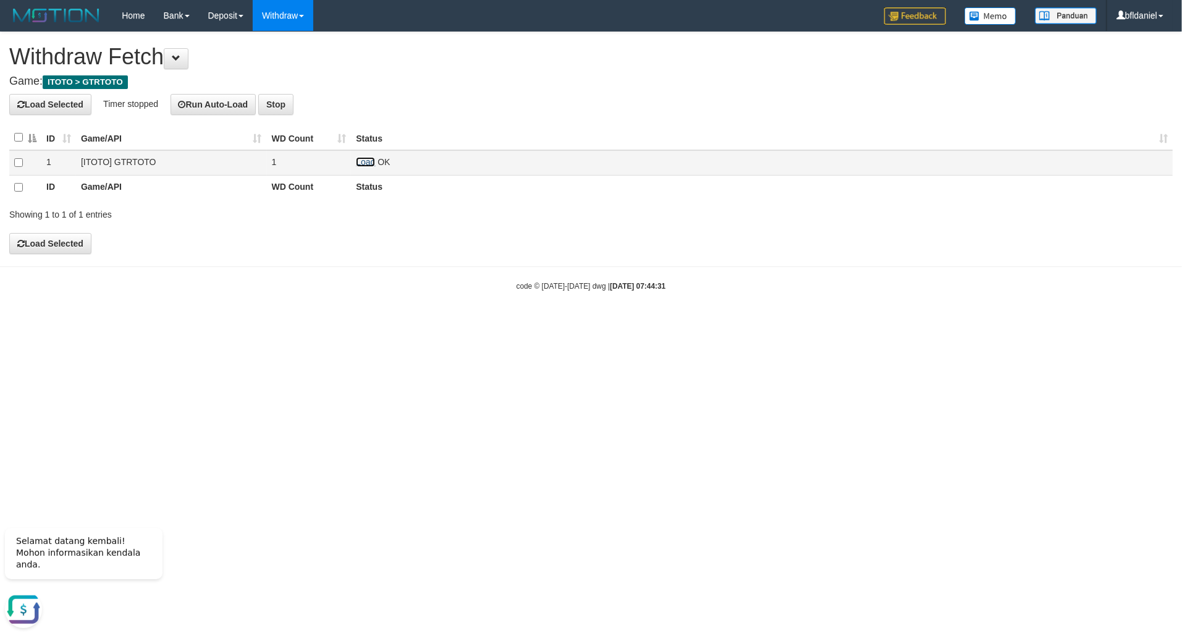
drag, startPoint x: 374, startPoint y: 174, endPoint x: 283, endPoint y: 2, distance: 194.9
click at [373, 167] on link "Load" at bounding box center [365, 162] width 19 height 10
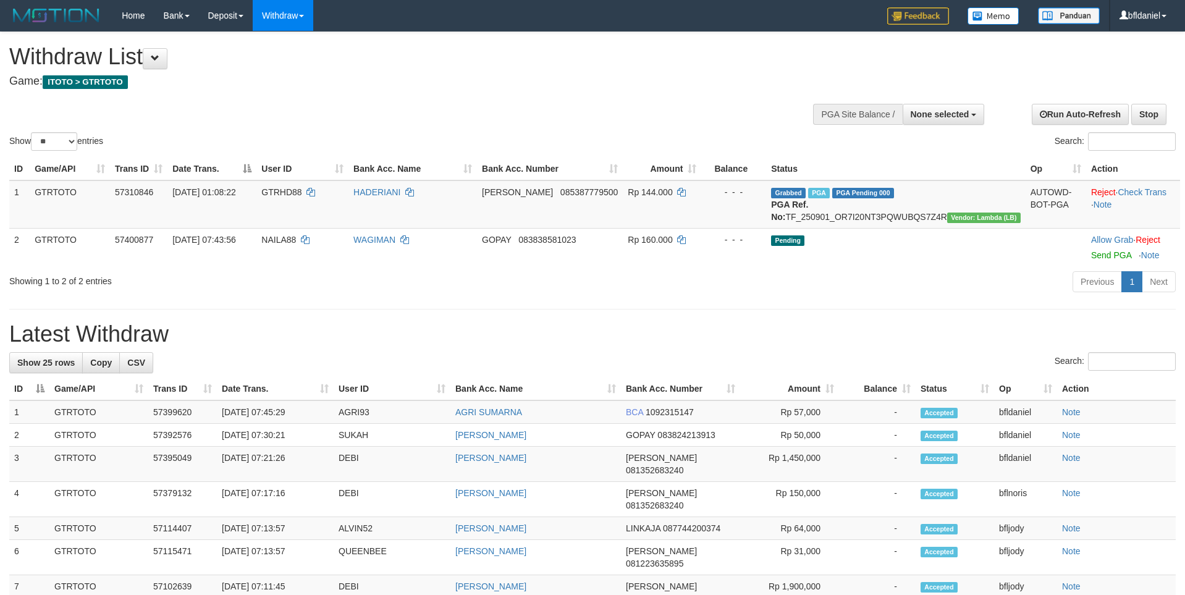
select select
select select "**"
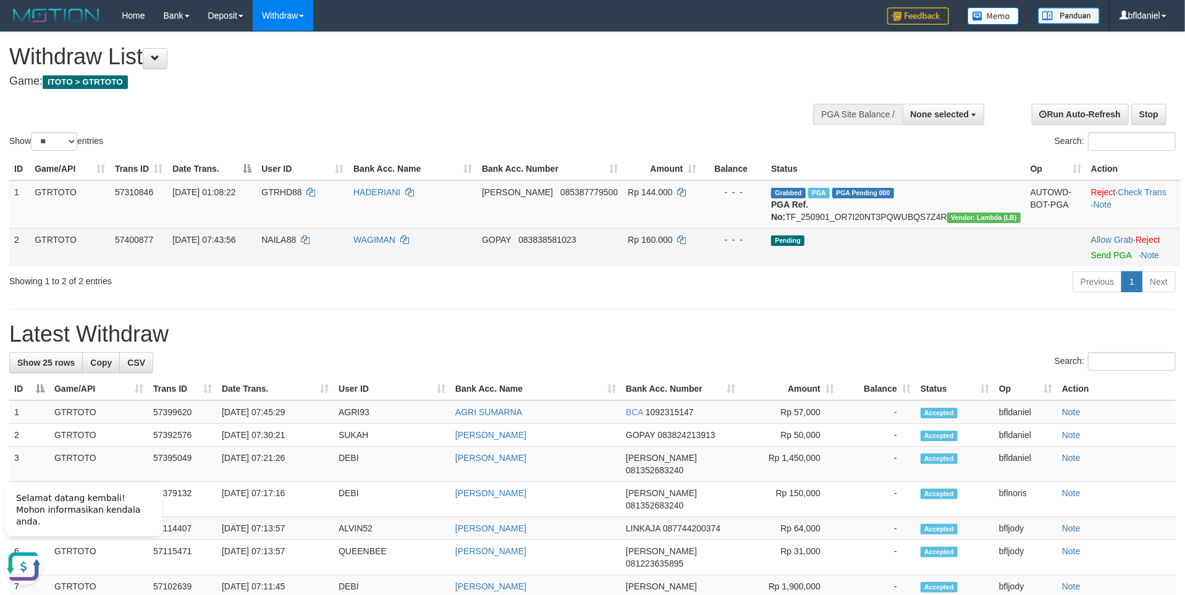
click at [295, 245] on span "NAILA88" at bounding box center [278, 240] width 35 height 10
copy td "NAILA88"
click at [1092, 260] on link "Send PGA" at bounding box center [1111, 255] width 40 height 10
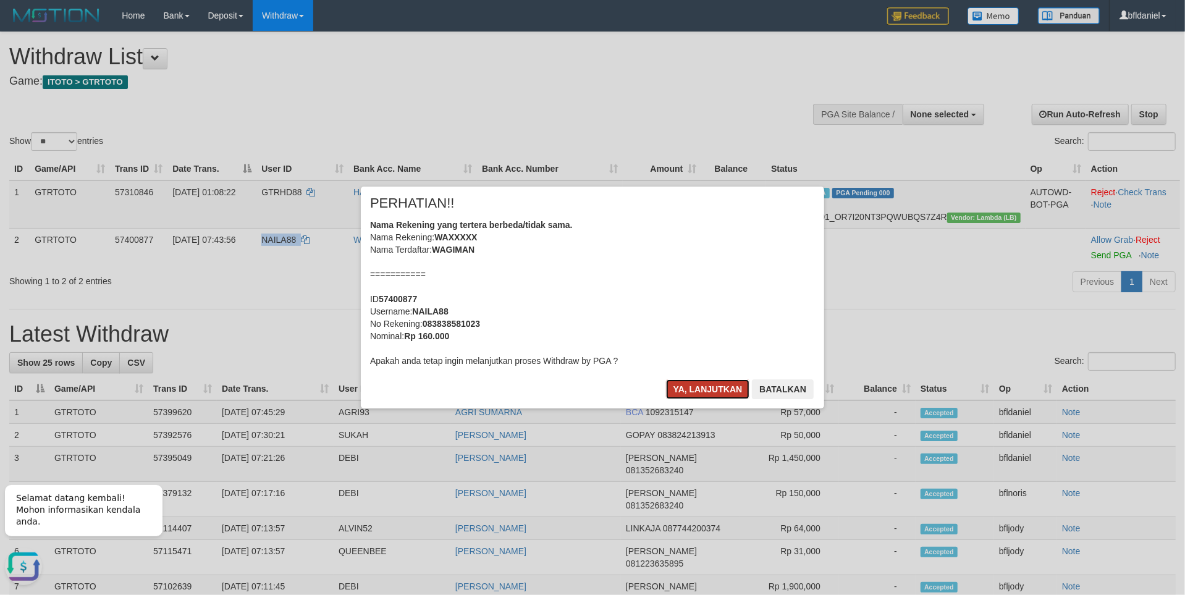
click at [692, 399] on button "Ya, lanjutkan" at bounding box center [708, 389] width 84 height 20
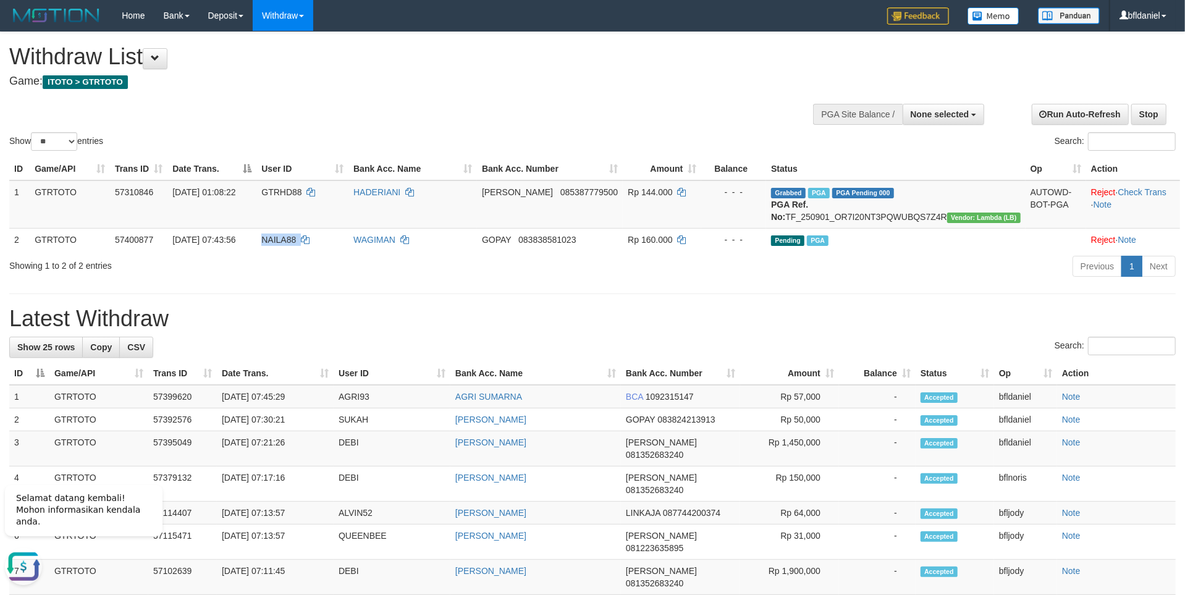
drag, startPoint x: 164, startPoint y: 51, endPoint x: 514, endPoint y: 218, distance: 387.8
click at [167, 57] on button at bounding box center [155, 58] width 25 height 21
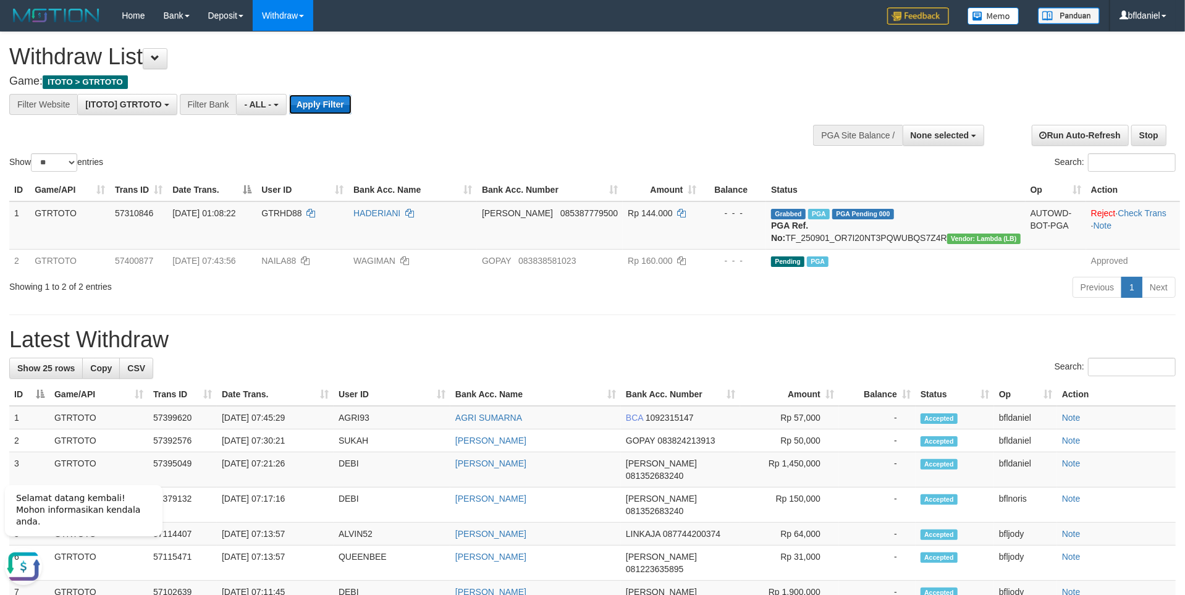
click at [352, 101] on button "Apply Filter" at bounding box center [320, 105] width 62 height 20
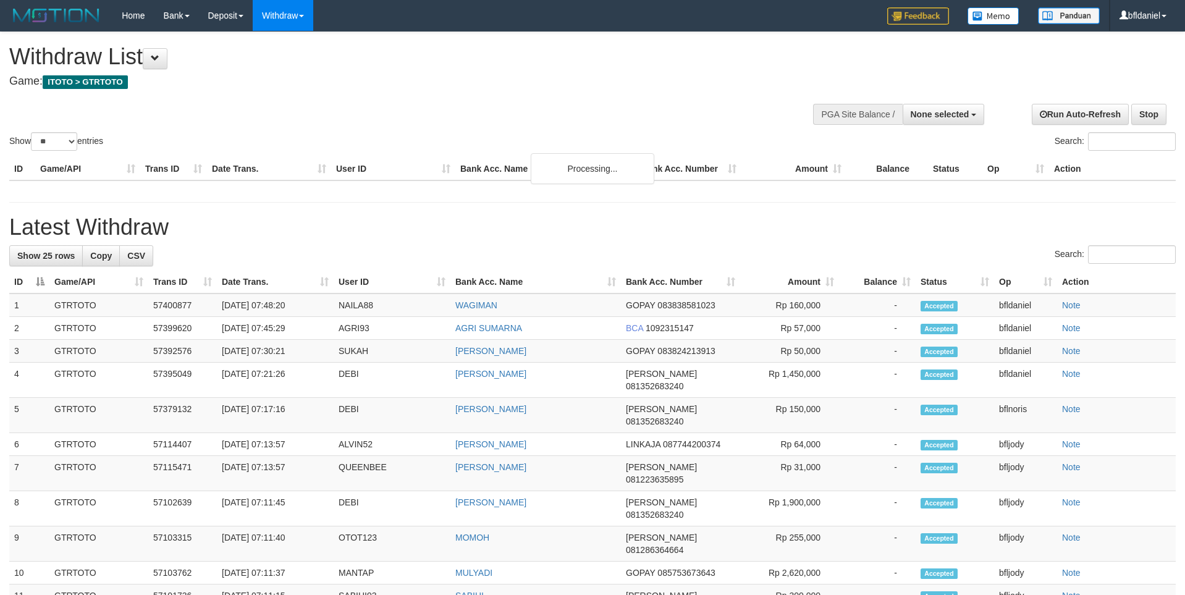
select select
select select "**"
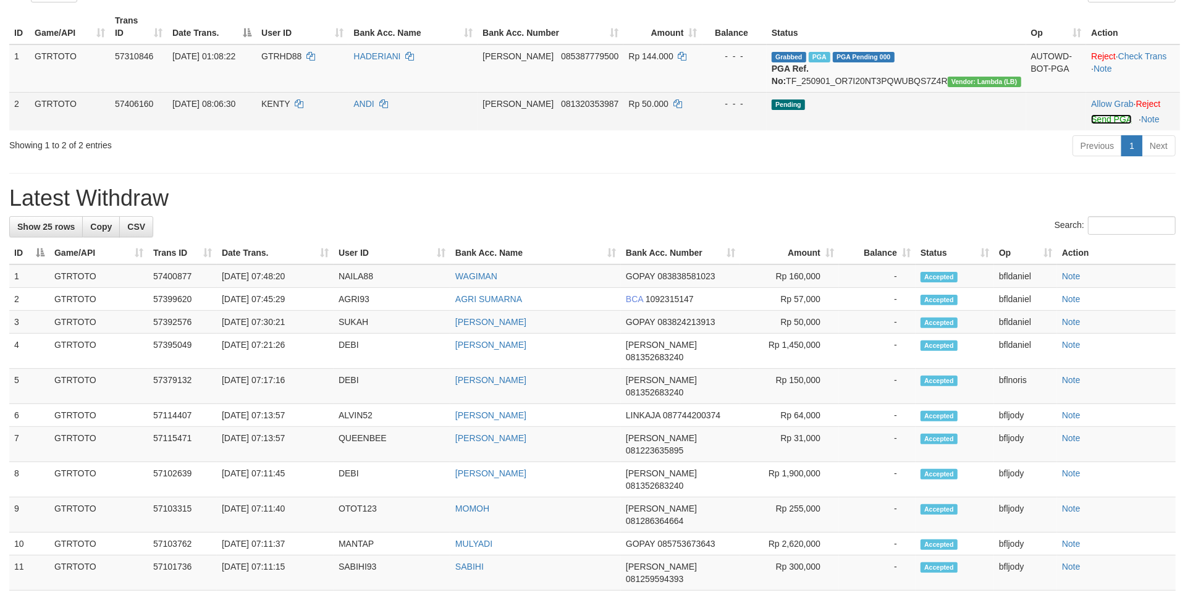
click at [1096, 124] on link "Send PGA" at bounding box center [1111, 119] width 40 height 10
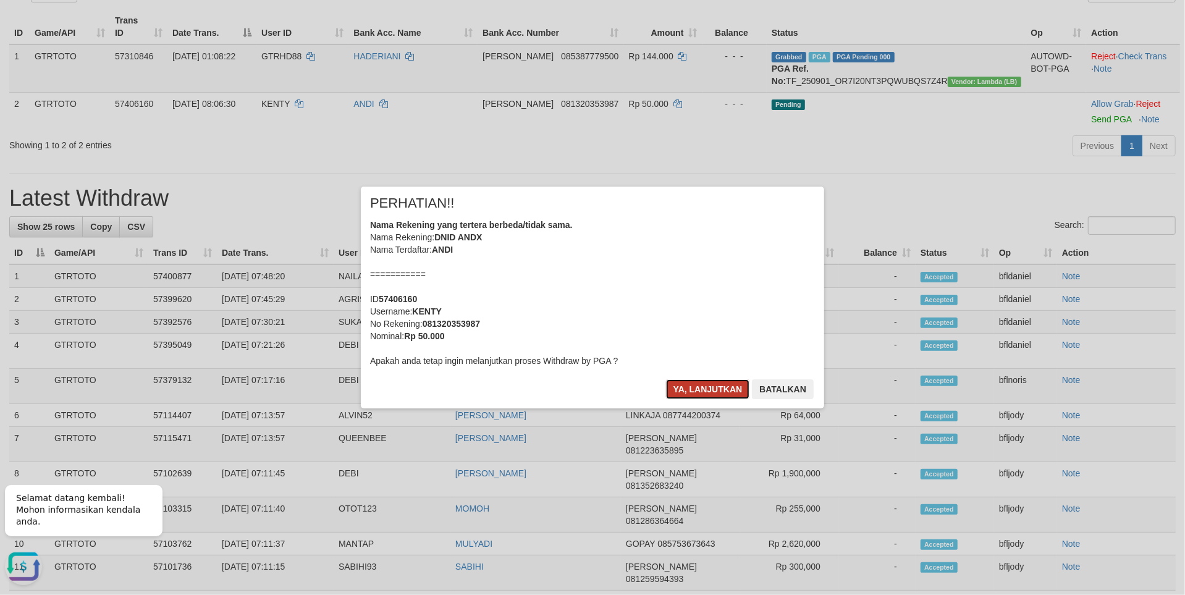
click at [709, 399] on button "Ya, lanjutkan" at bounding box center [708, 389] width 84 height 20
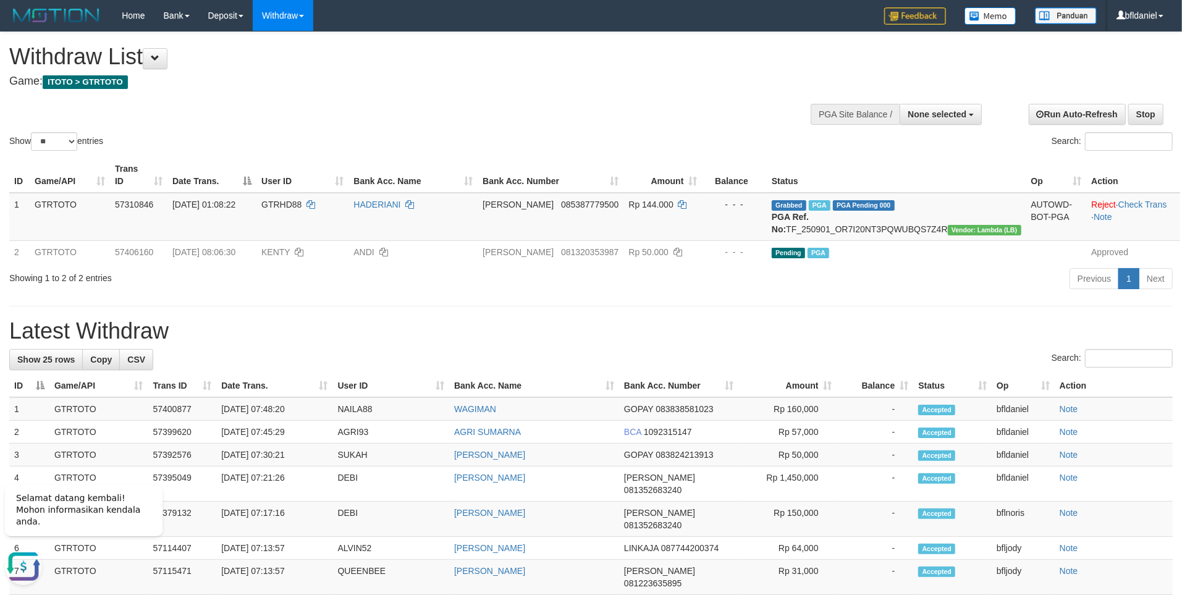
click at [412, 147] on div "Show ** ** ** *** entries Search:" at bounding box center [591, 92] width 1182 height 121
click at [156, 63] on button at bounding box center [155, 58] width 25 height 21
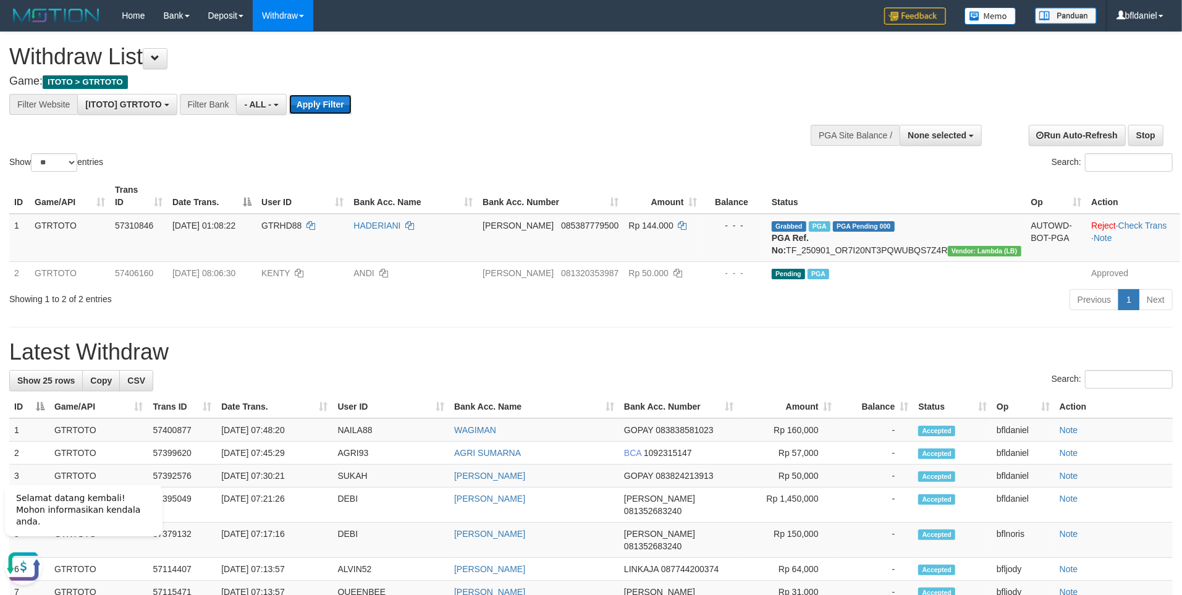
click at [352, 112] on button "Apply Filter" at bounding box center [320, 105] width 62 height 20
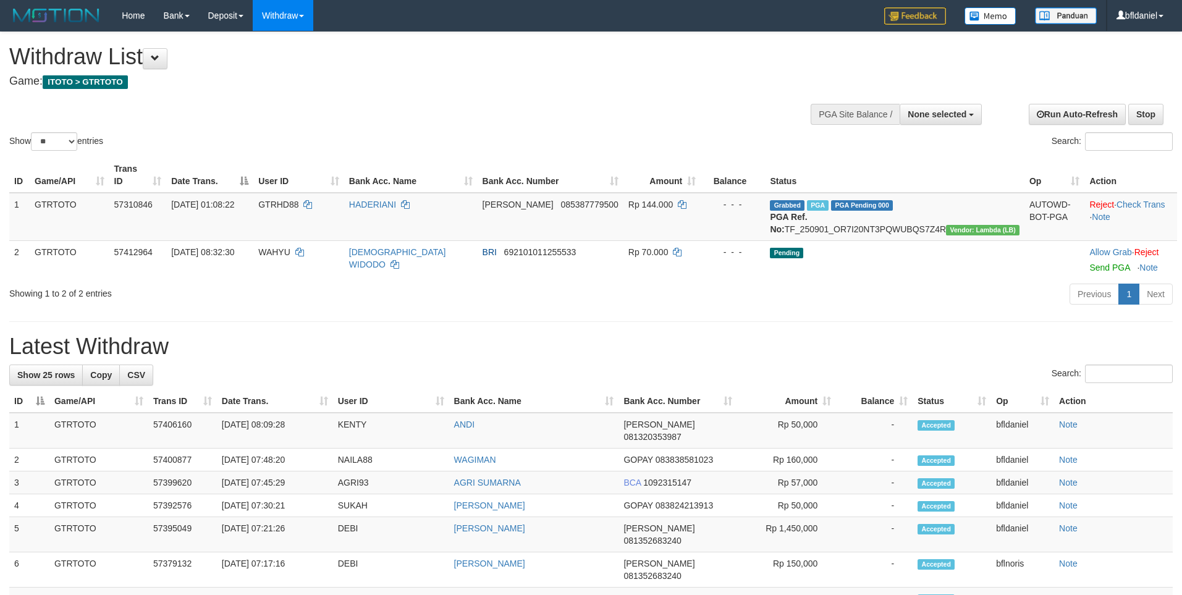
select select
select select "**"
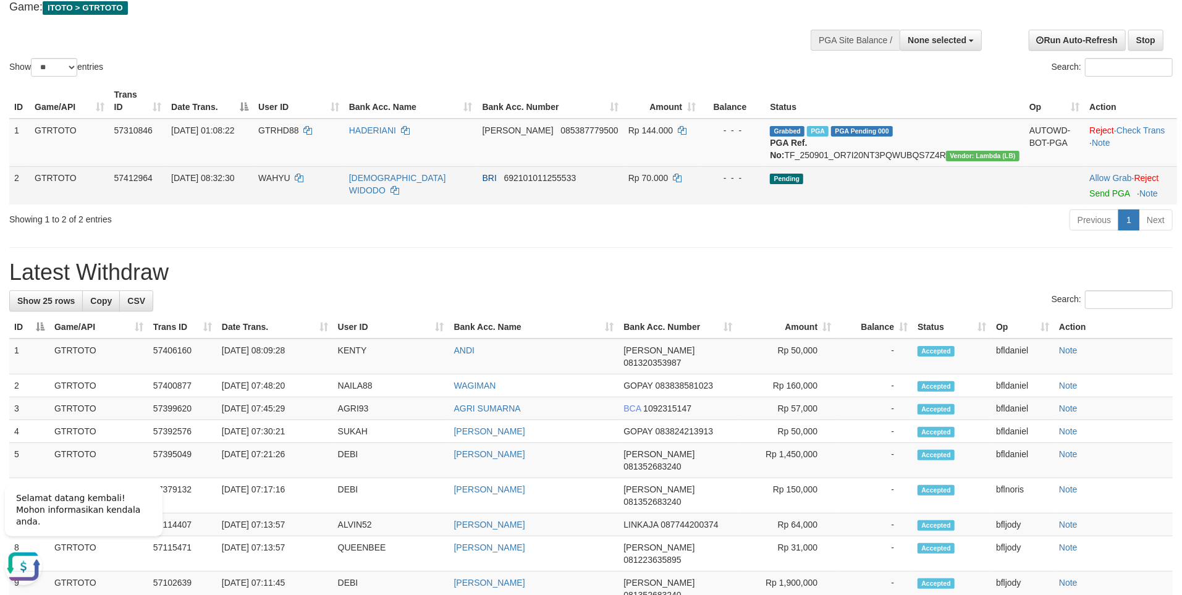
click at [1092, 205] on td "Allow Grab · Reject Send PGA · Note" at bounding box center [1130, 185] width 93 height 38
click at [1095, 198] on link "Send PGA" at bounding box center [1109, 193] width 40 height 10
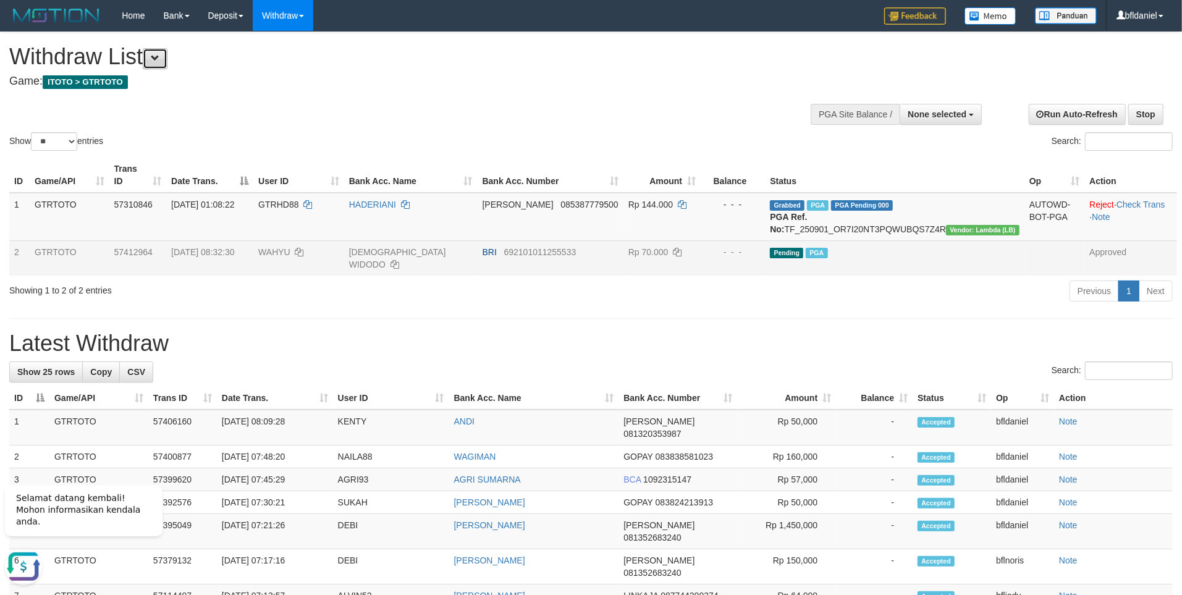
click at [159, 54] on span at bounding box center [155, 58] width 9 height 9
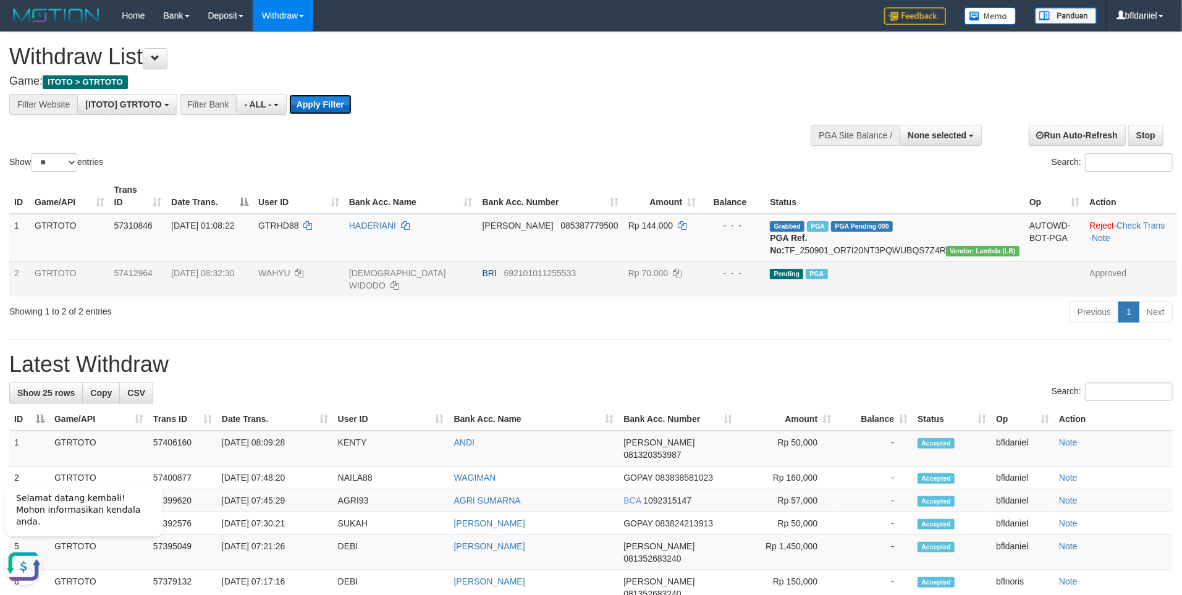
click at [352, 114] on button "Apply Filter" at bounding box center [320, 105] width 62 height 20
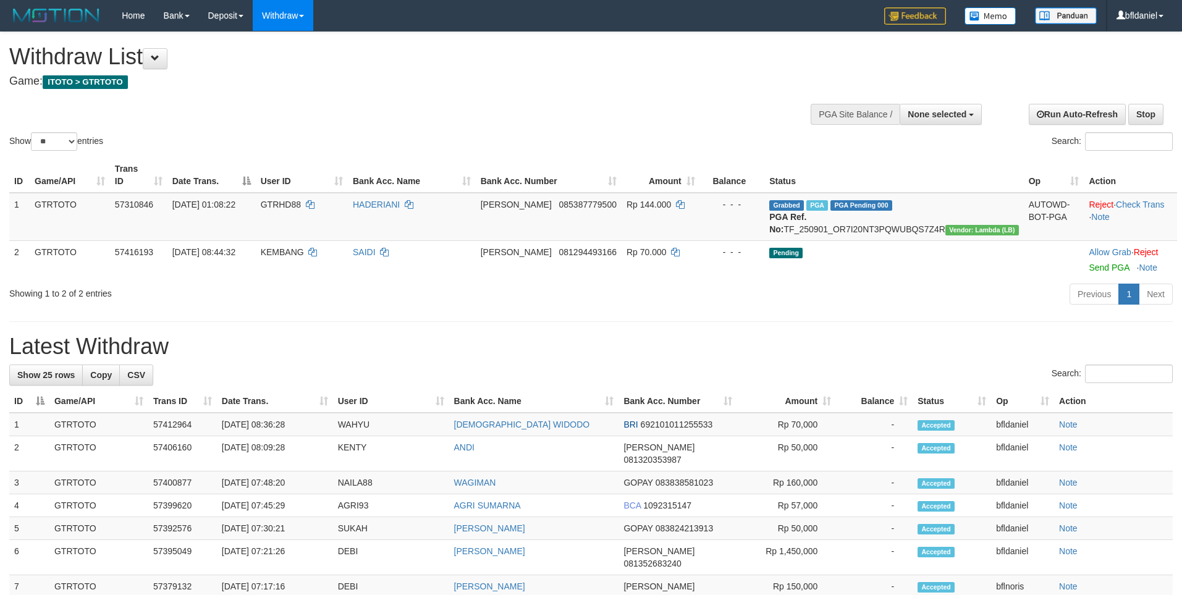
select select
select select "**"
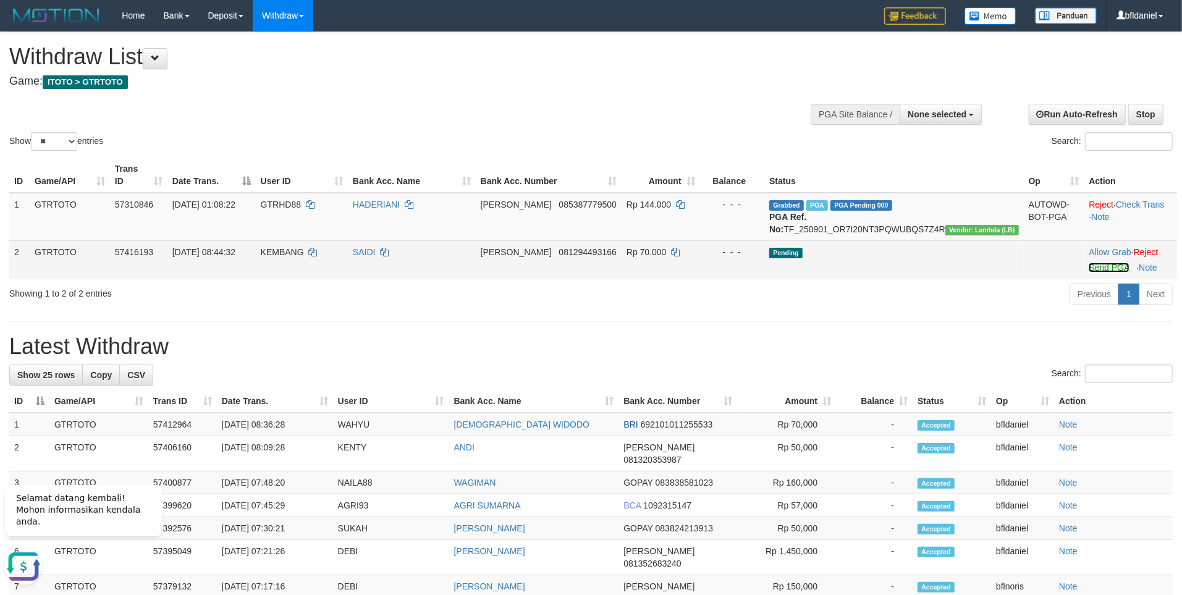
click at [1097, 272] on link "Send PGA" at bounding box center [1109, 268] width 40 height 10
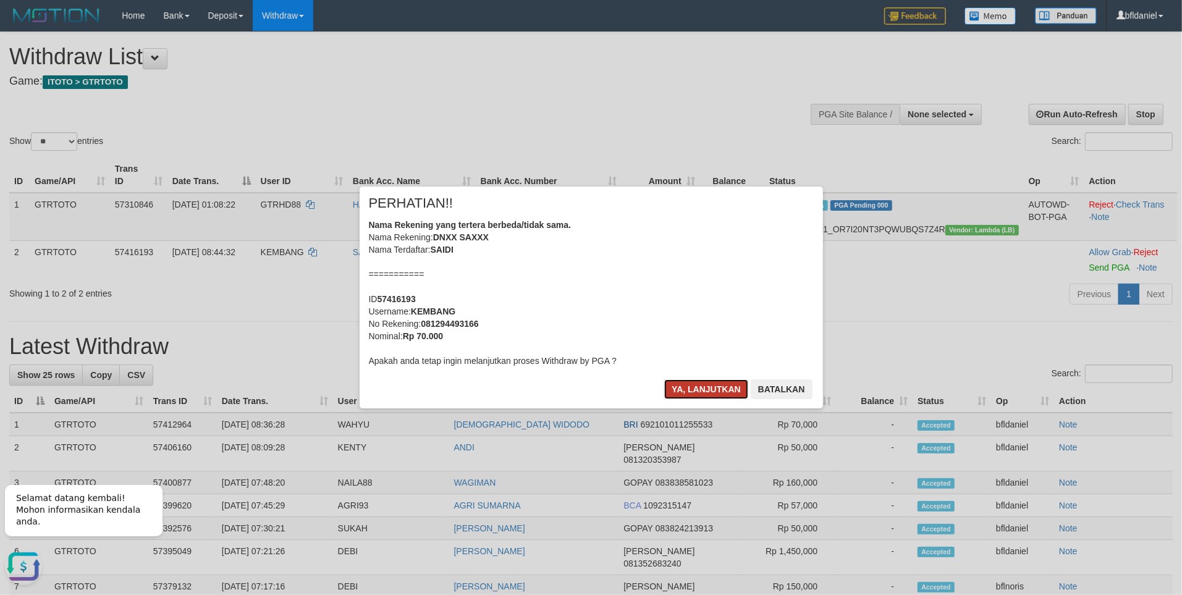
click at [701, 399] on button "Ya, lanjutkan" at bounding box center [706, 389] width 84 height 20
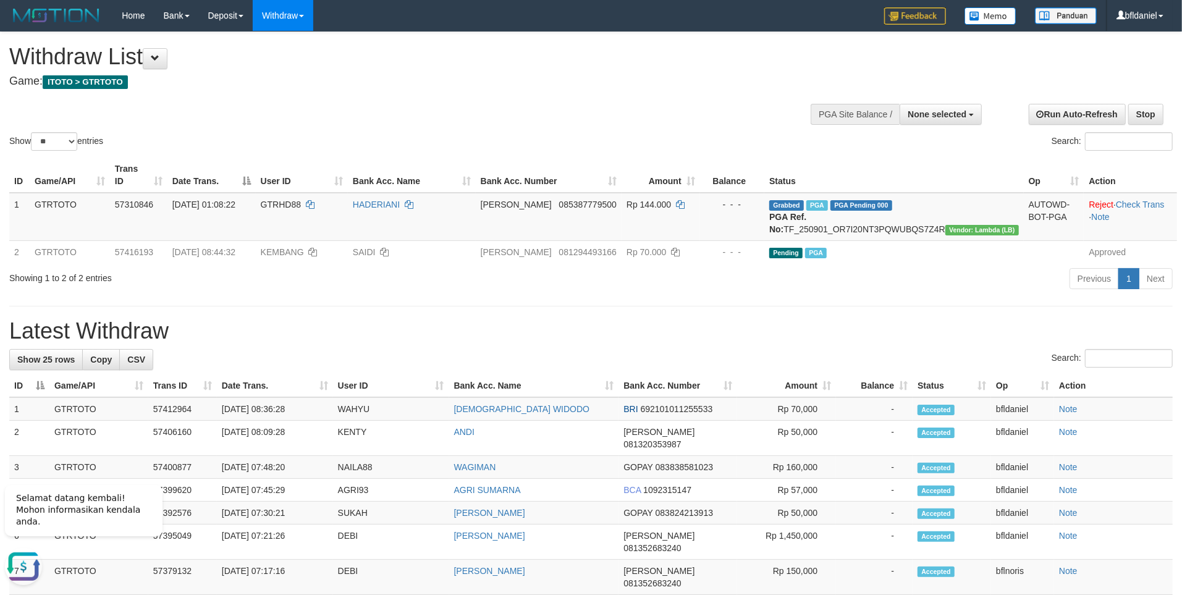
click at [1148, 397] on th "Action" at bounding box center [1113, 385] width 119 height 23
click at [154, 63] on button at bounding box center [155, 58] width 25 height 21
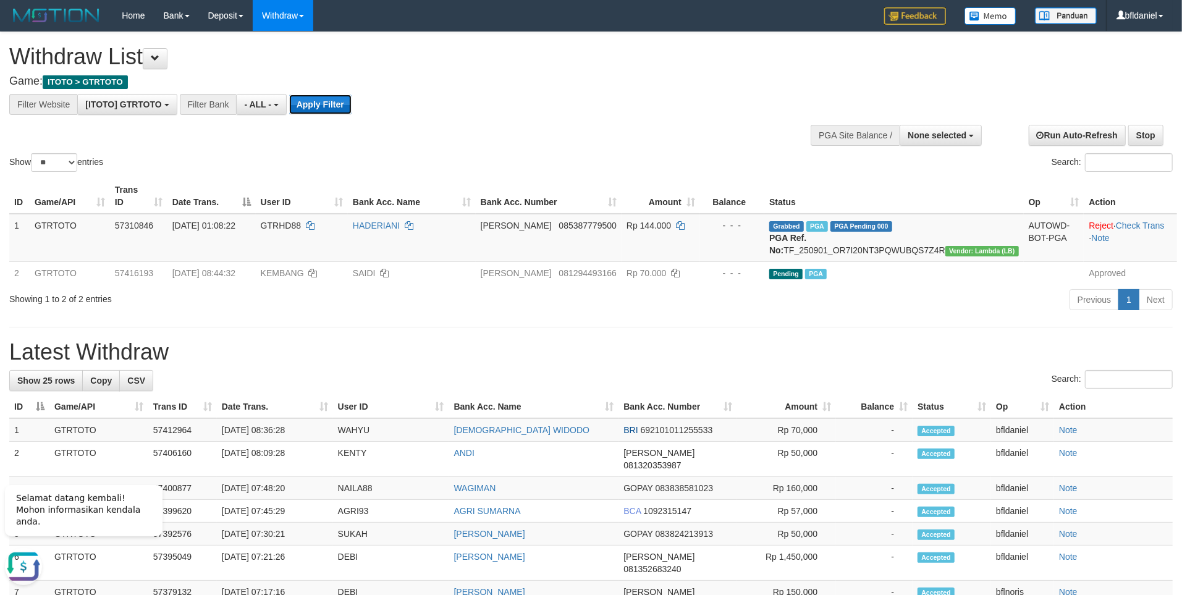
drag, startPoint x: 381, startPoint y: 107, endPoint x: 49, endPoint y: 162, distance: 336.3
click at [352, 107] on button "Apply Filter" at bounding box center [320, 105] width 62 height 20
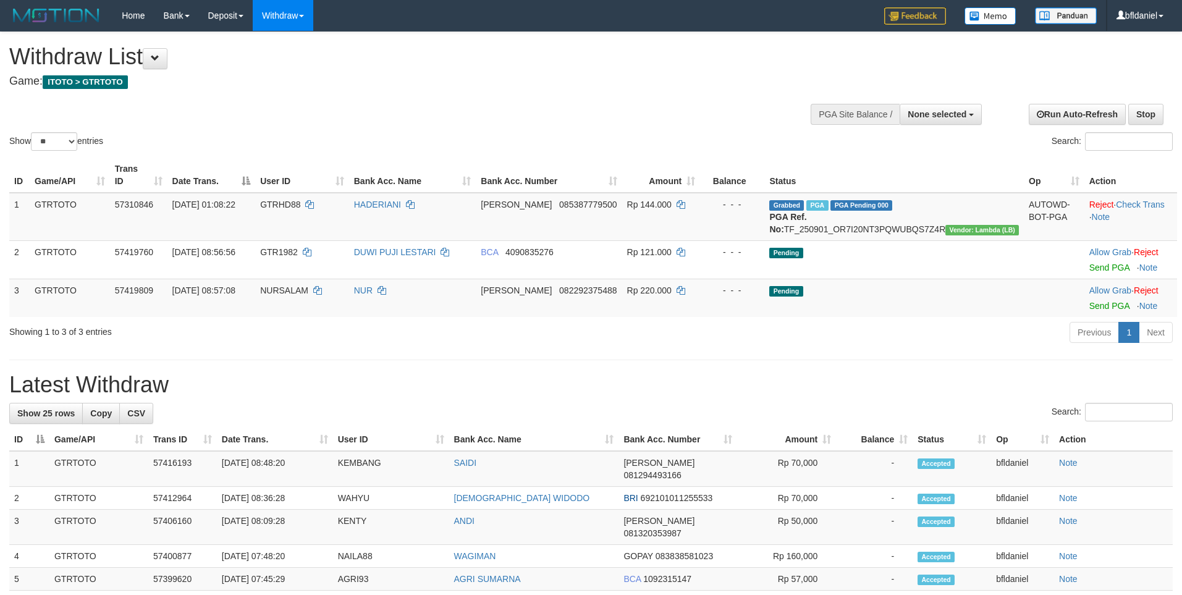
select select
select select "**"
click at [901, 347] on div "Previous 1 Next" at bounding box center [837, 334] width 671 height 27
click at [159, 57] on span at bounding box center [155, 58] width 9 height 9
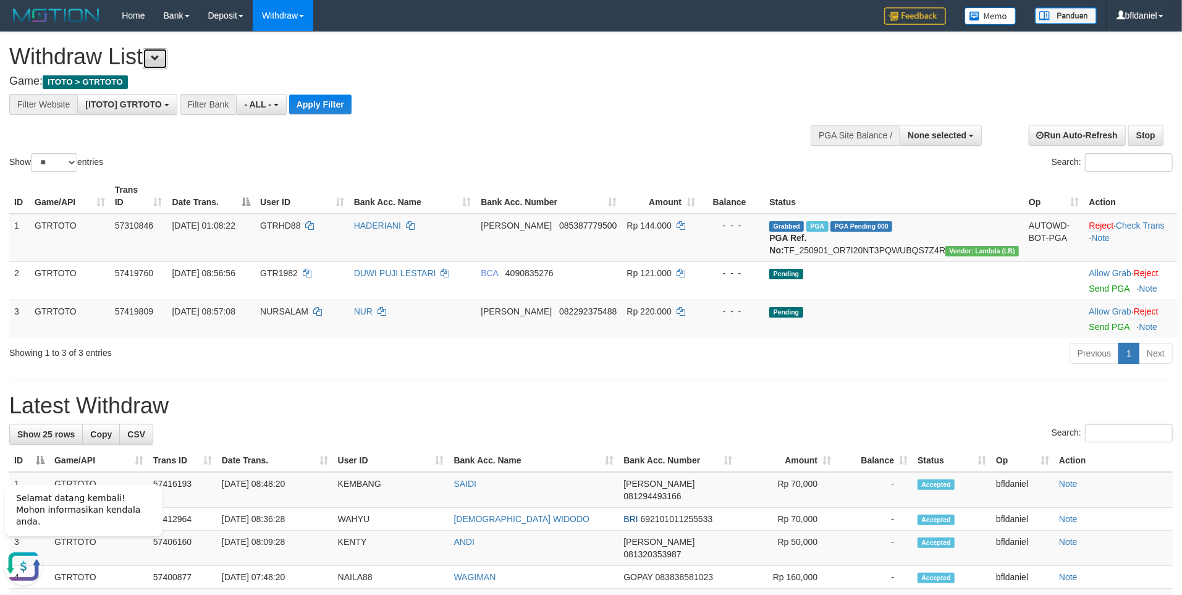
scroll to position [13, 0]
click at [352, 114] on button "Apply Filter" at bounding box center [320, 105] width 62 height 20
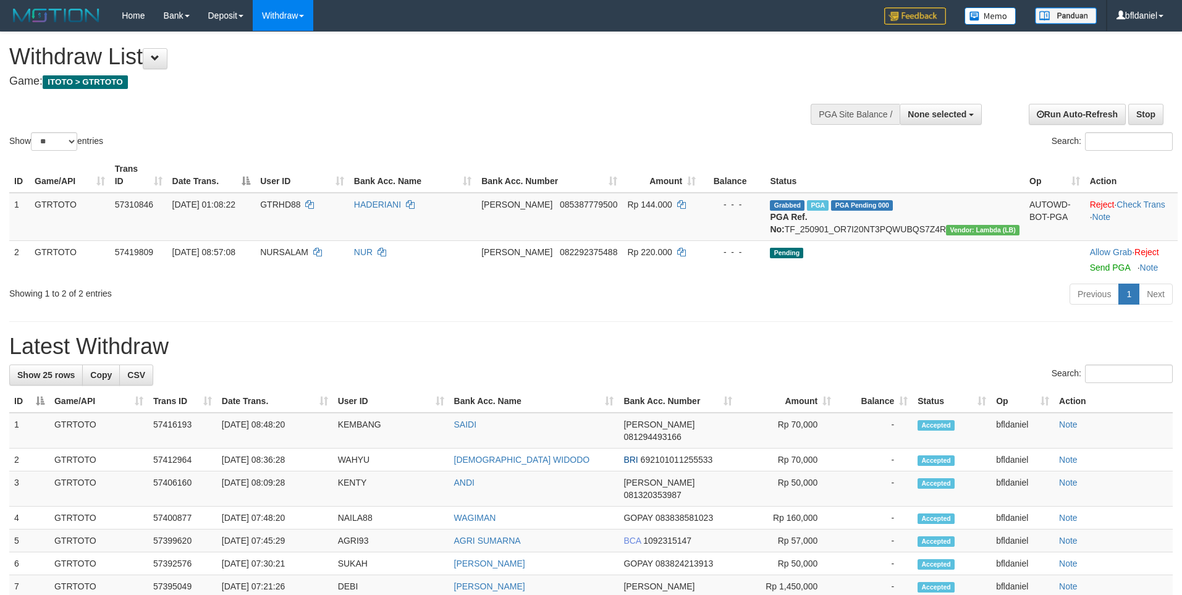
select select
select select "**"
click at [890, 309] on div "Previous 1 Next" at bounding box center [837, 295] width 671 height 27
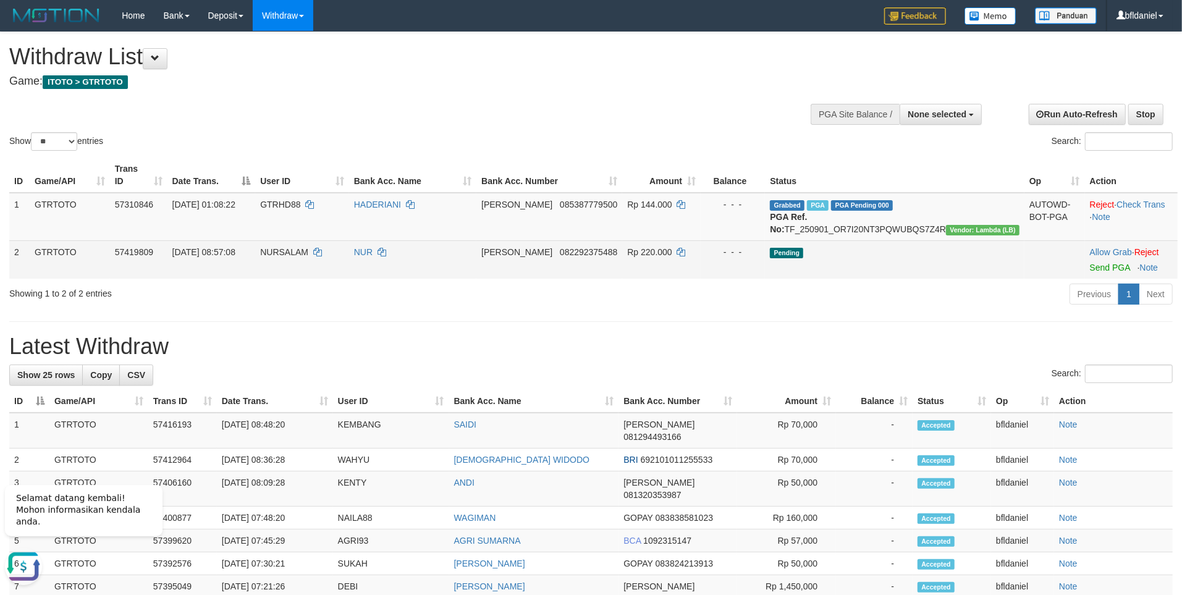
click at [1094, 279] on td "Allow Grab · Reject Send PGA · Note" at bounding box center [1131, 259] width 93 height 38
click at [1094, 272] on link "Send PGA" at bounding box center [1110, 268] width 40 height 10
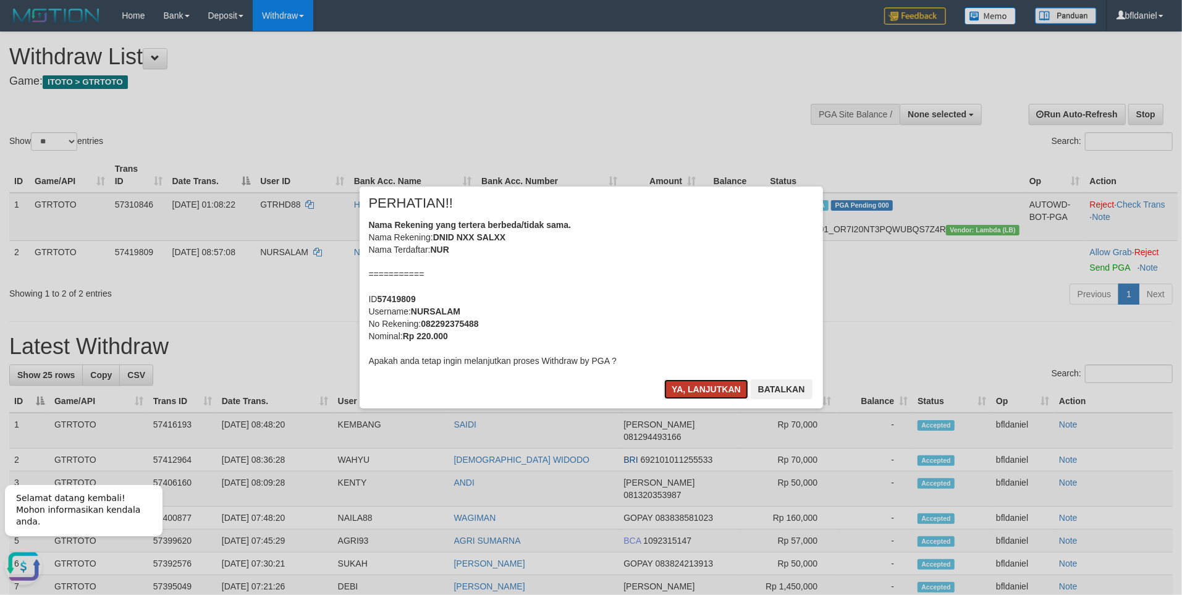
click at [664, 399] on button "Ya, lanjutkan" at bounding box center [706, 389] width 84 height 20
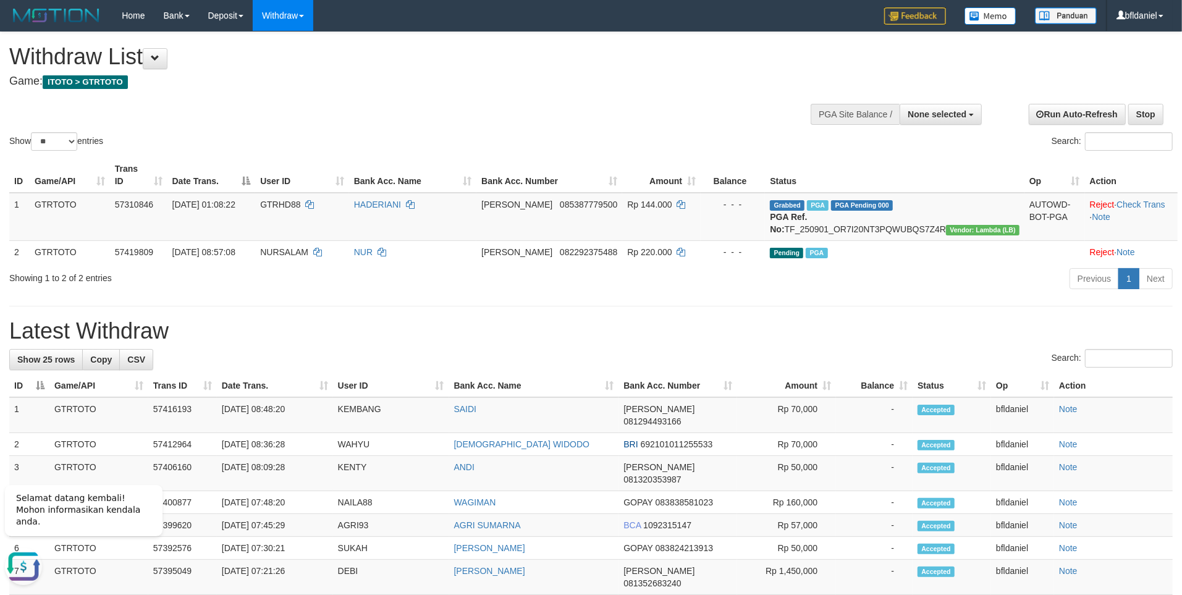
drag, startPoint x: 925, startPoint y: 382, endPoint x: 416, endPoint y: 39, distance: 613.9
click at [159, 61] on span at bounding box center [155, 58] width 9 height 9
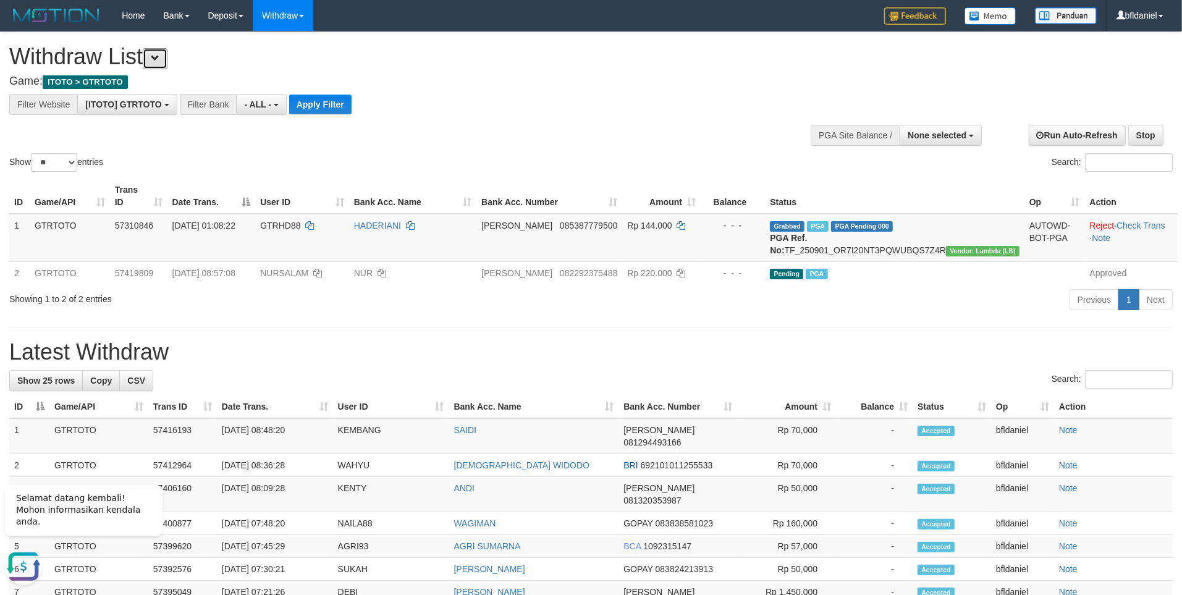
scroll to position [13, 0]
click at [352, 110] on button "Apply Filter" at bounding box center [320, 105] width 62 height 20
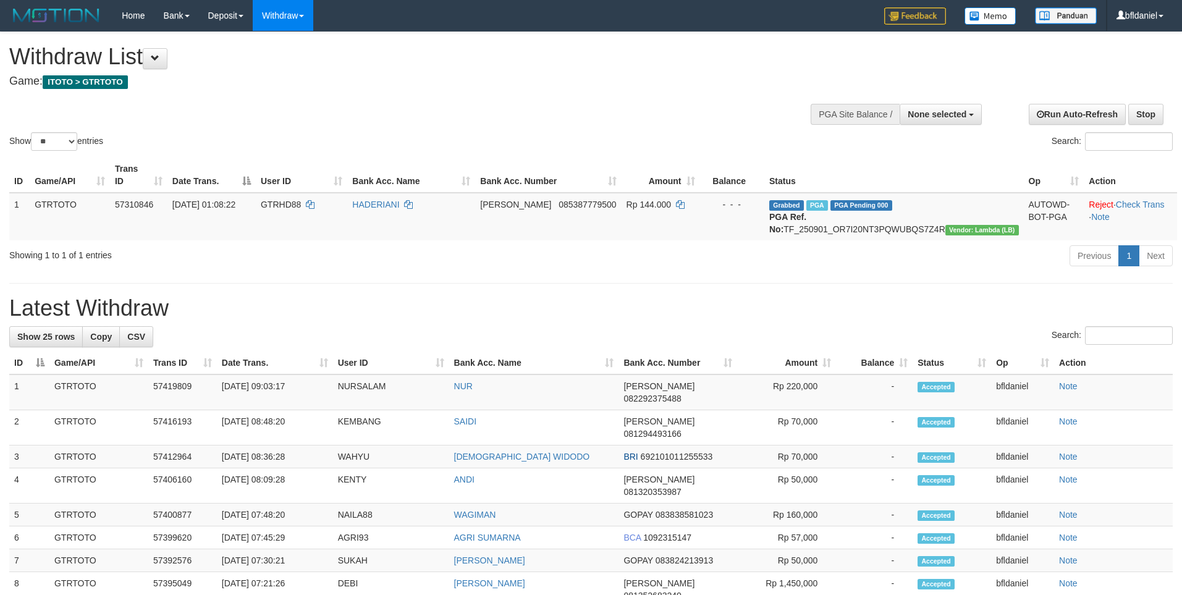
select select
select select "**"
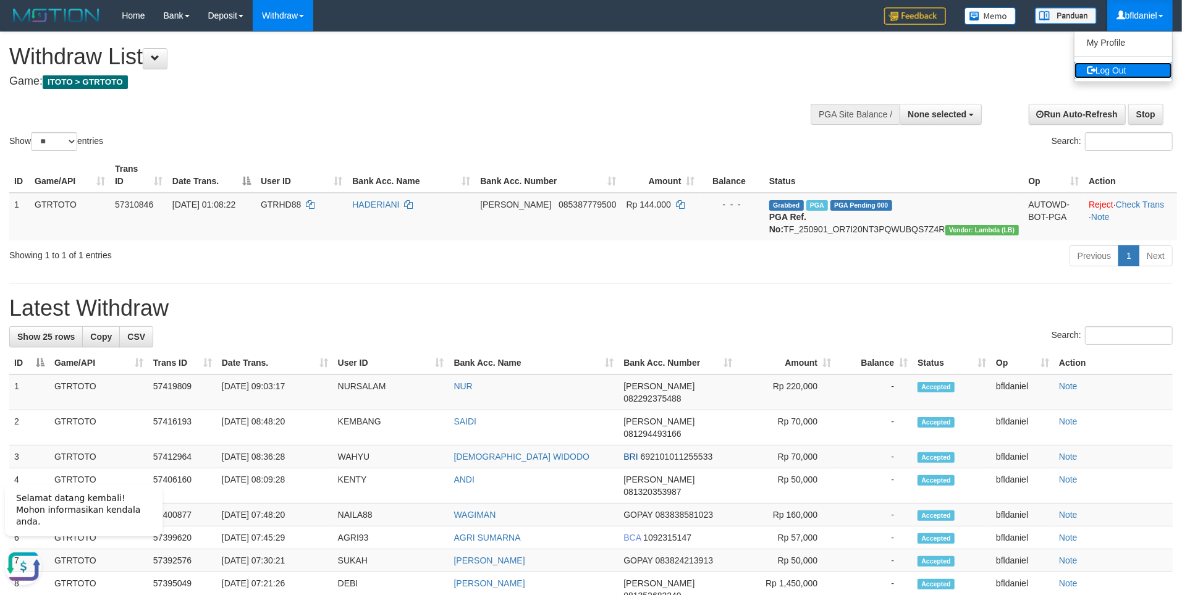
click at [1131, 77] on link "Log Out" at bounding box center [1124, 70] width 98 height 16
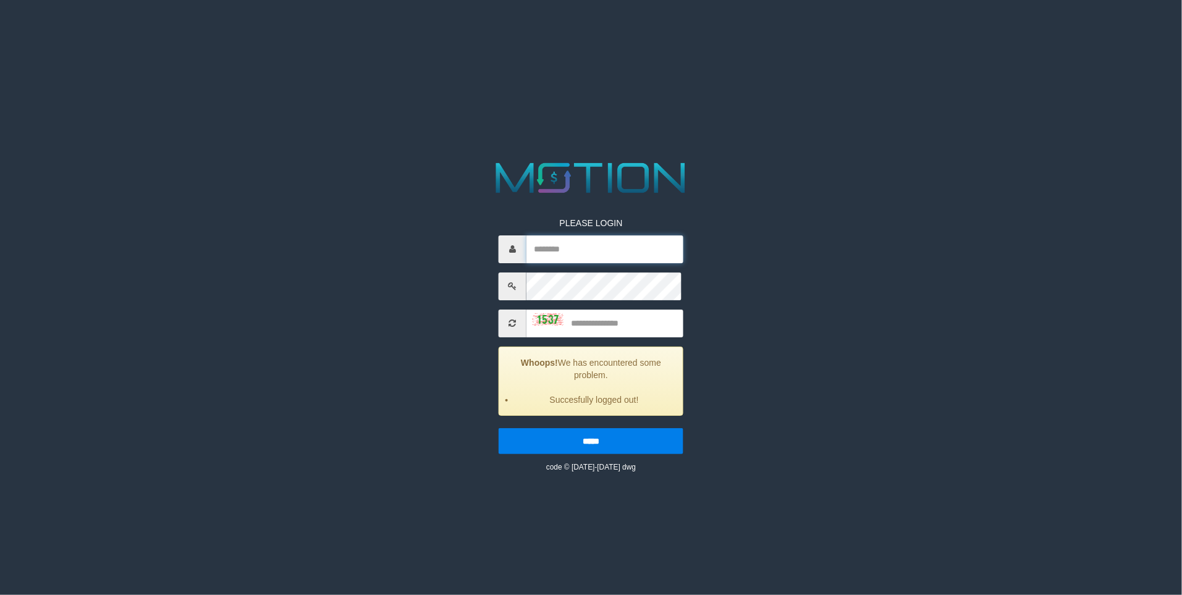
click at [584, 263] on input "text" at bounding box center [604, 249] width 157 height 28
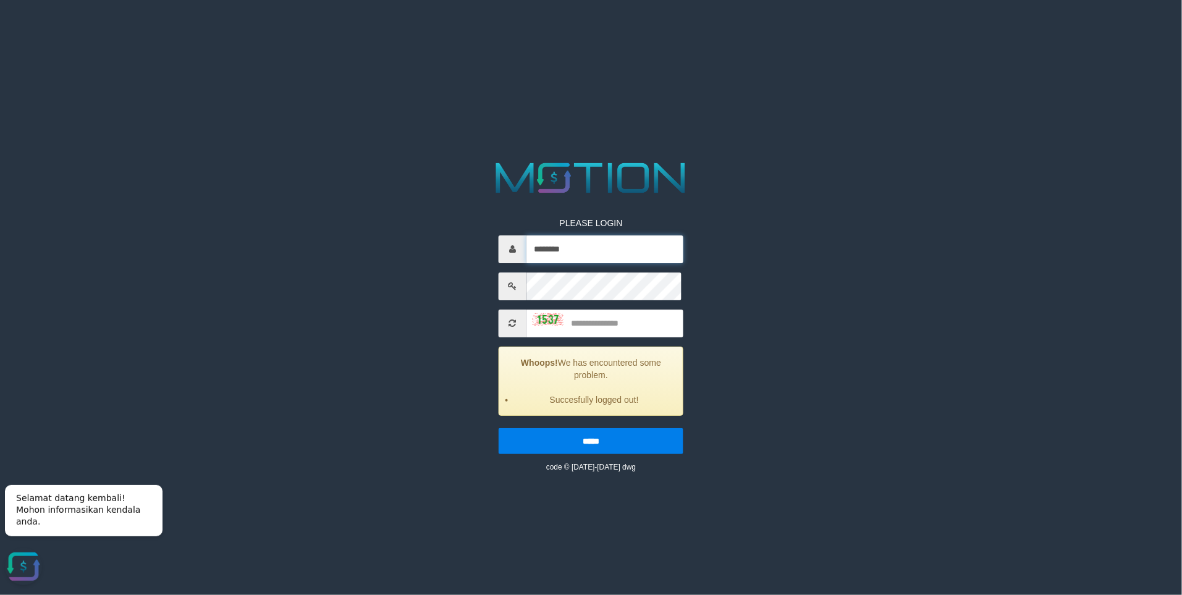
type input "********"
click at [919, 31] on html "PLEASE LOGIN ******** Whoops! We has encountered some problem. Succesfully logg…" at bounding box center [591, 15] width 1182 height 31
